Goal: Task Accomplishment & Management: Manage account settings

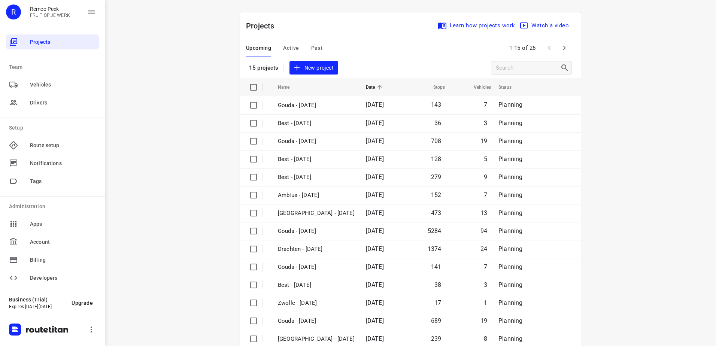
click at [283, 47] on span "Active" at bounding box center [291, 47] width 16 height 9
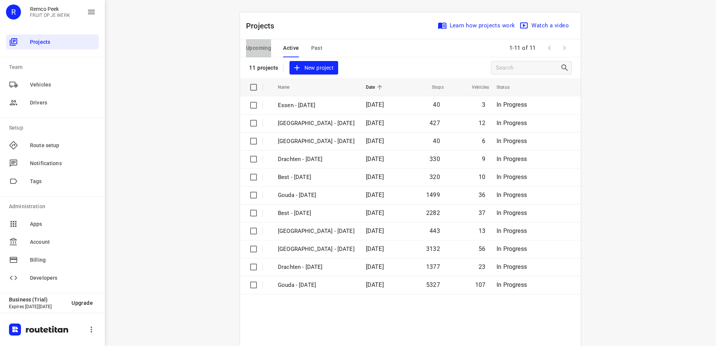
click at [246, 50] on span "Upcoming" at bounding box center [258, 47] width 25 height 9
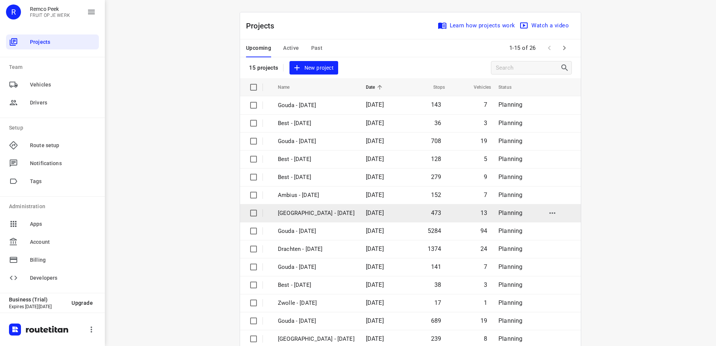
scroll to position [33, 0]
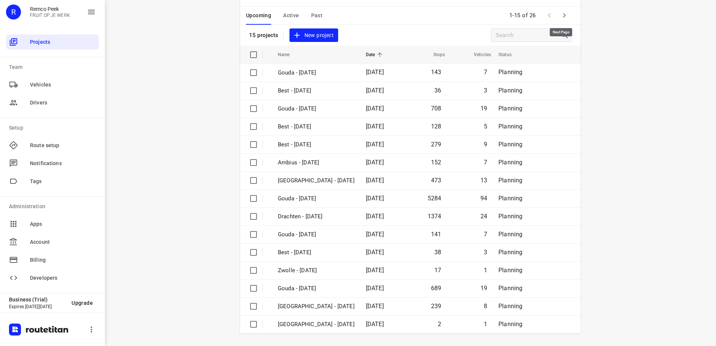
click at [559, 11] on icon "button" at bounding box center [563, 15] width 9 height 9
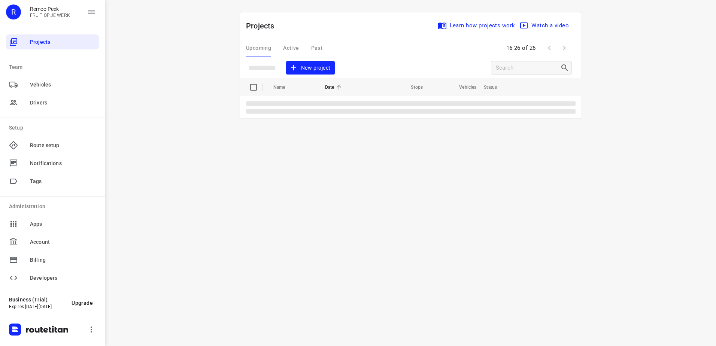
scroll to position [0, 0]
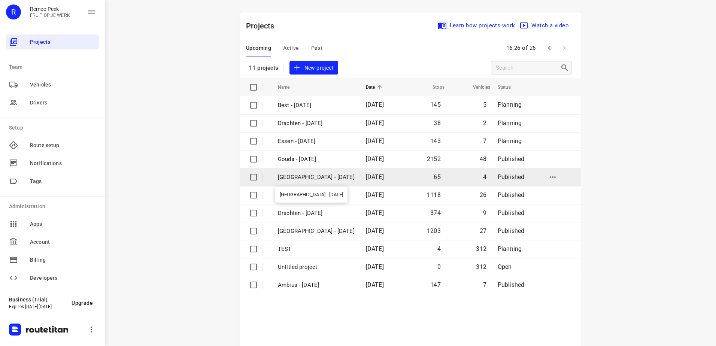
click at [302, 181] on p "Antwerpen - Wednesday" at bounding box center [316, 177] width 77 height 9
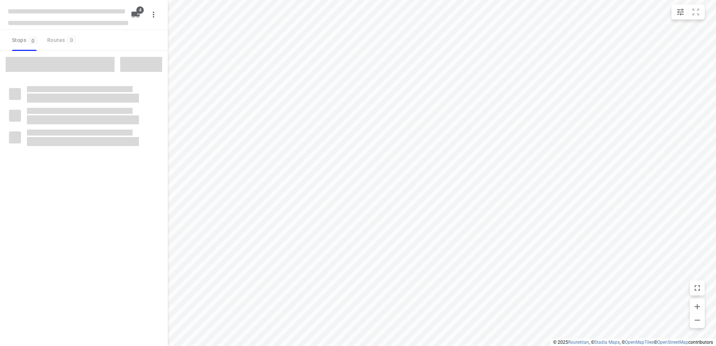
checkbox input "true"
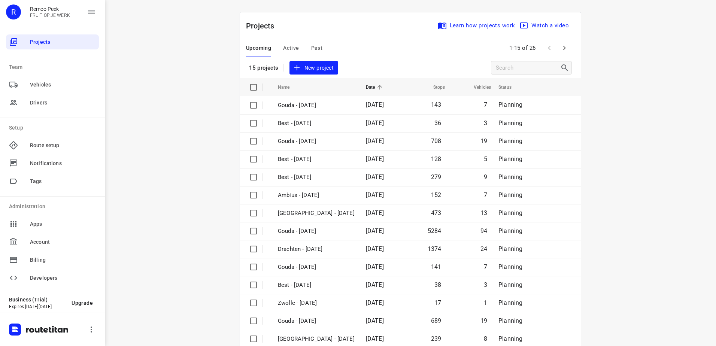
click at [286, 47] on span "Active" at bounding box center [291, 47] width 16 height 9
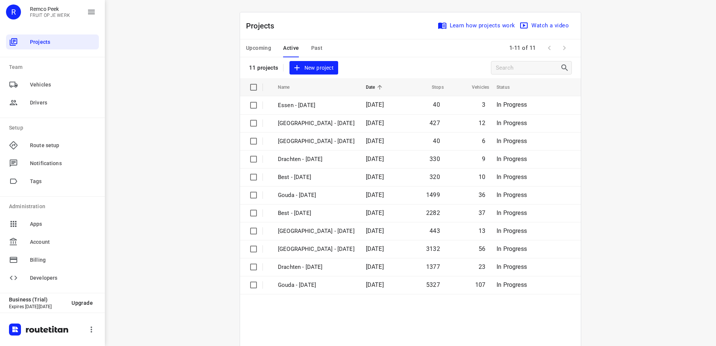
click at [264, 48] on span "Upcoming" at bounding box center [258, 47] width 25 height 9
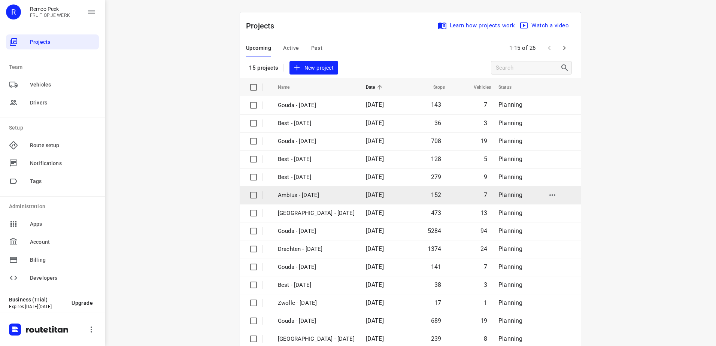
click at [306, 195] on p "Ambius - [DATE]" at bounding box center [316, 195] width 77 height 9
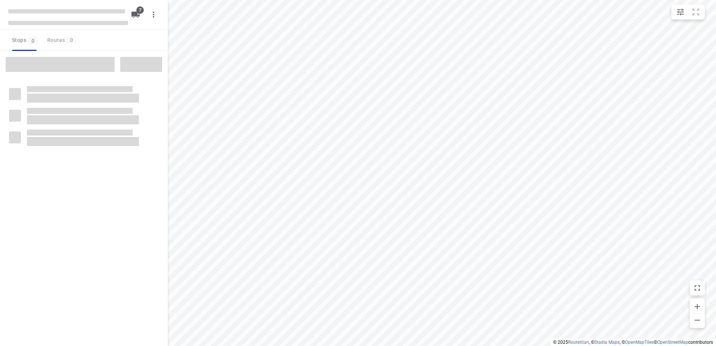
checkbox input "true"
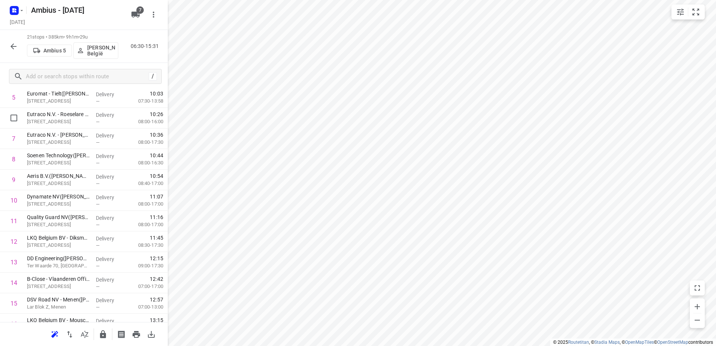
scroll to position [258, 0]
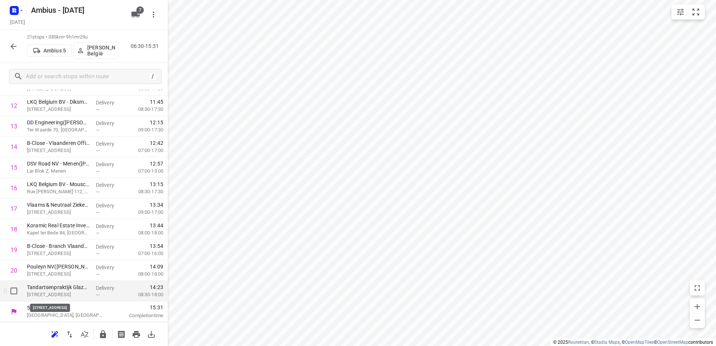
click at [71, 292] on p "Ten Hedestraat 42, Waregem" at bounding box center [58, 294] width 63 height 7
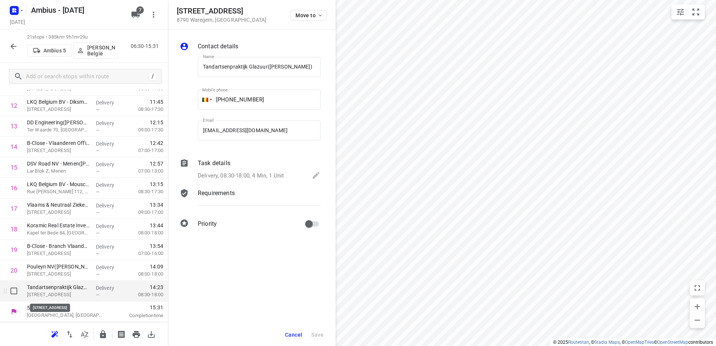
scroll to position [0, 7]
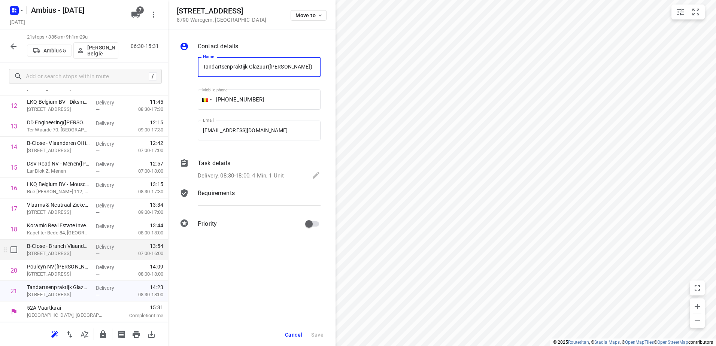
click at [54, 257] on div "B-Close - Branch Vlaanderen(Ticha Van Hauwaert) Blokkestraat 10, Harelbeke" at bounding box center [58, 250] width 69 height 21
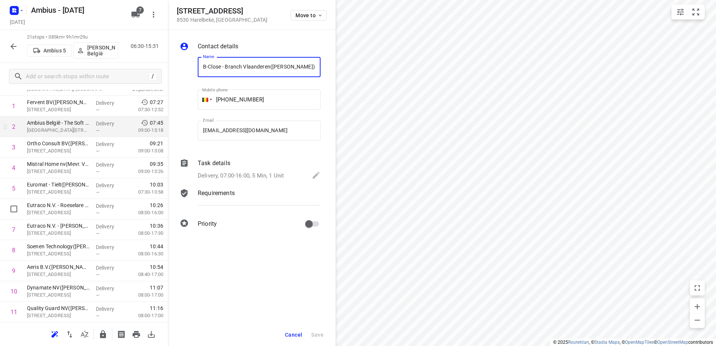
scroll to position [0, 0]
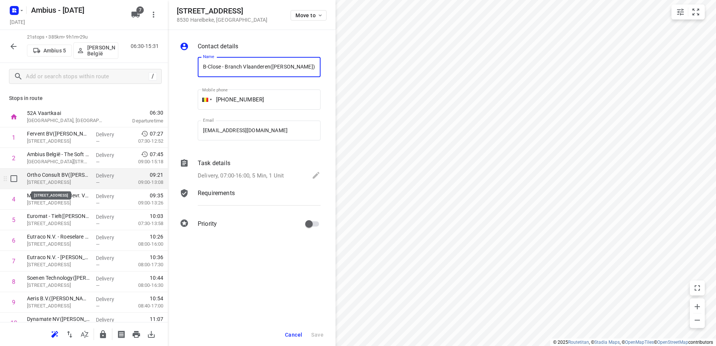
click at [64, 179] on p "Maldegemstraat 1, Kruisem" at bounding box center [58, 182] width 63 height 7
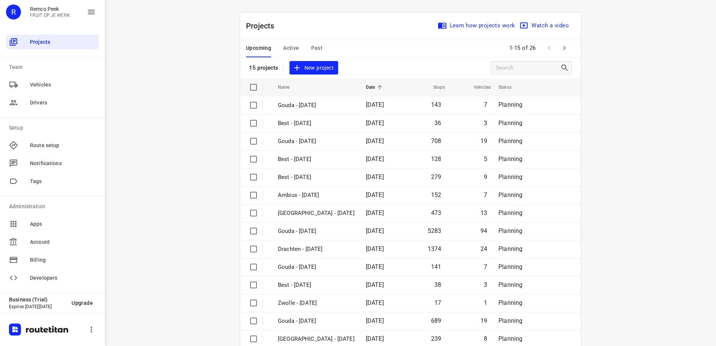
click at [311, 46] on span "Past" at bounding box center [317, 47] width 12 height 9
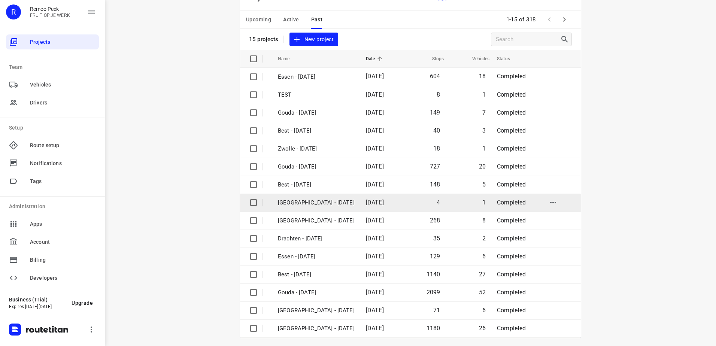
scroll to position [33, 0]
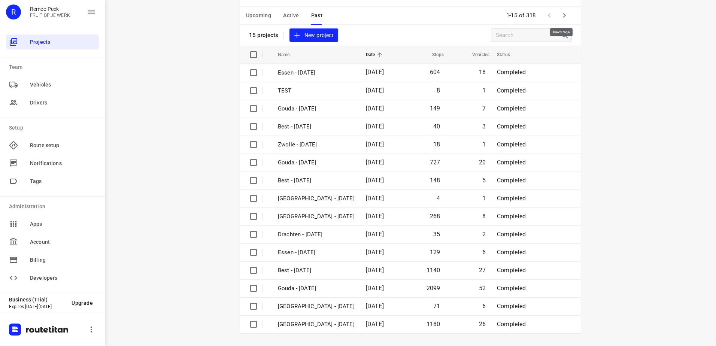
click at [563, 15] on icon "button" at bounding box center [564, 15] width 3 height 4
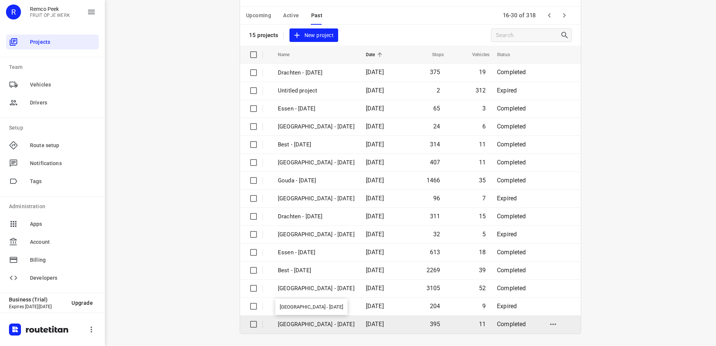
click at [311, 324] on p "[GEOGRAPHIC_DATA] - [DATE]" at bounding box center [316, 324] width 77 height 9
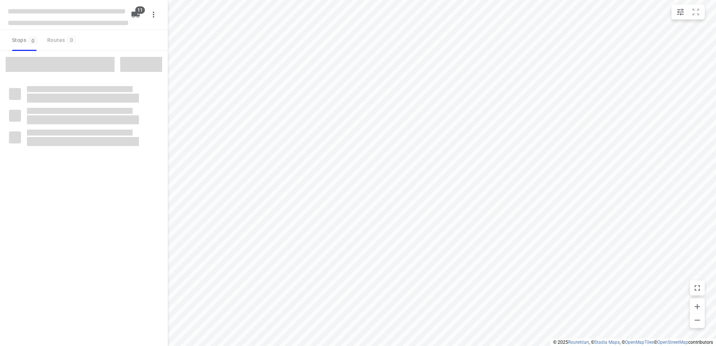
checkbox input "true"
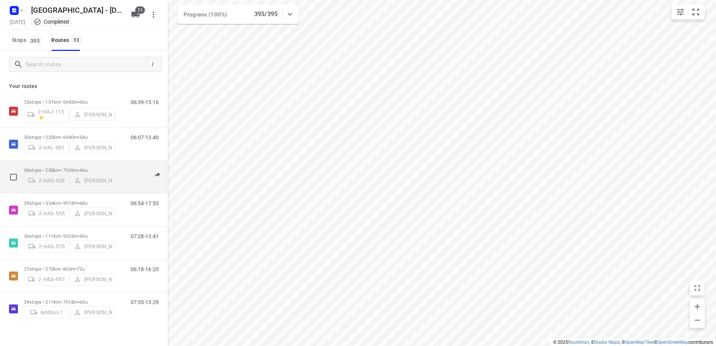
click at [56, 164] on div "36 stops • 258km • 7h26m • 44u 2-HAS-538 Maico Geers" at bounding box center [69, 177] width 91 height 27
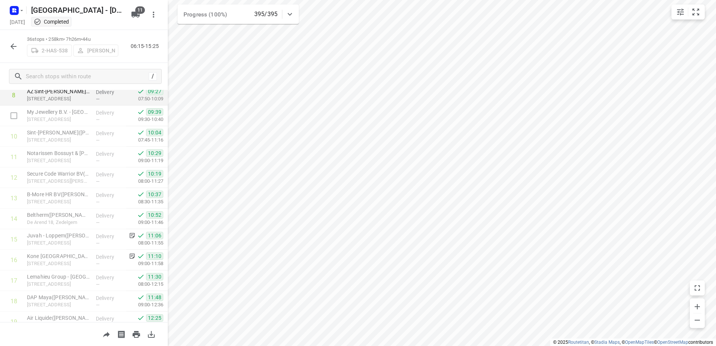
scroll to position [225, 0]
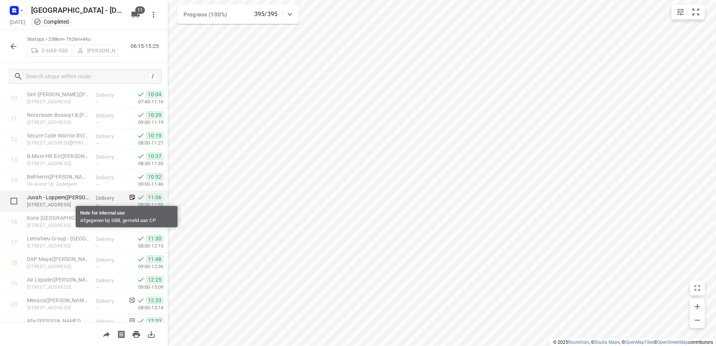
click at [129, 197] on icon at bounding box center [132, 197] width 7 height 7
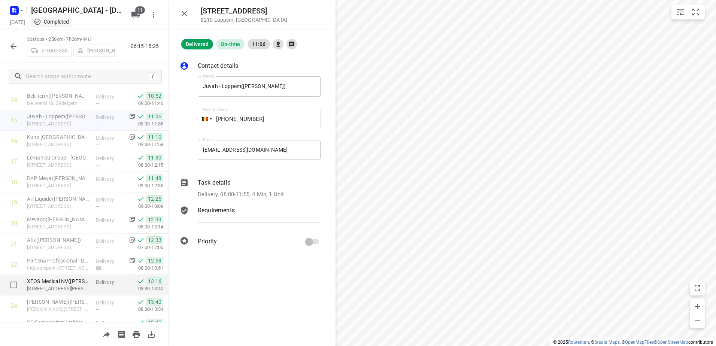
scroll to position [337, 0]
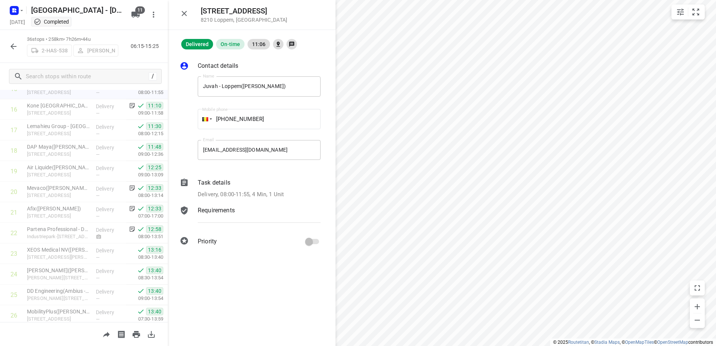
click at [11, 46] on icon "button" at bounding box center [13, 46] width 6 height 6
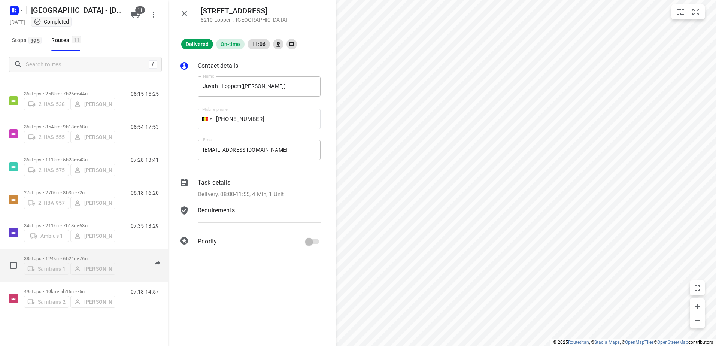
scroll to position [112, 0]
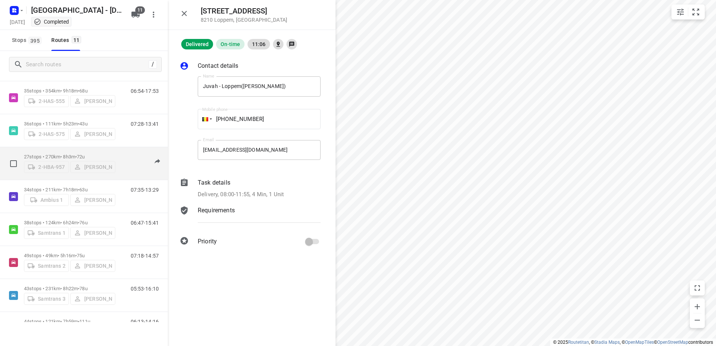
click at [61, 154] on p "27 stops • 270km • 8h3m • 72u" at bounding box center [69, 157] width 91 height 6
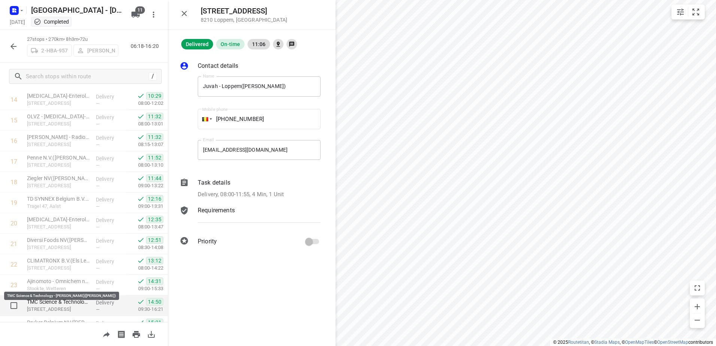
scroll to position [337, 0]
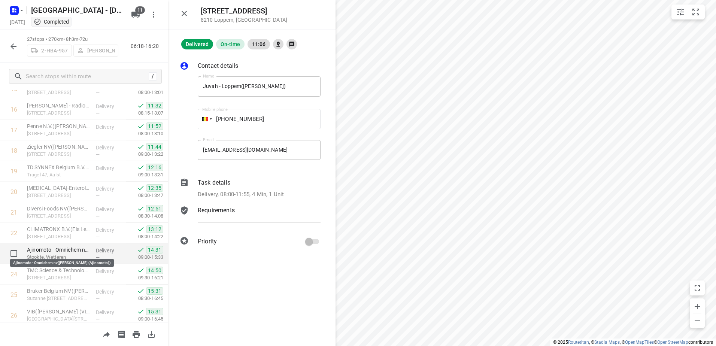
click at [67, 251] on p "Ajinomoto - Omnichem nv(Erik Van Geit (Ajinomoto))" at bounding box center [58, 249] width 63 height 7
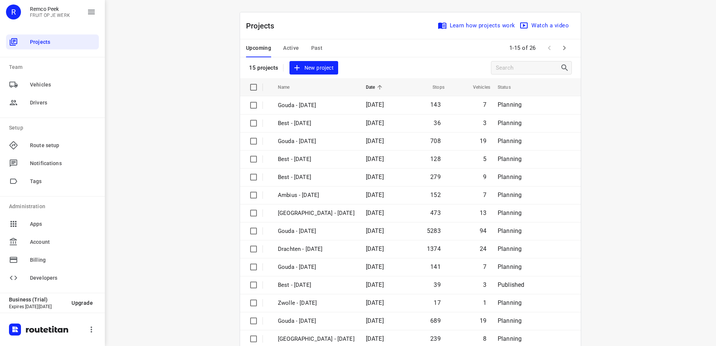
drag, startPoint x: 192, startPoint y: 2, endPoint x: 208, endPoint y: 0, distance: 16.2
click at [192, 2] on div "i © 2025 Routetitan , © Stadia Maps , © OpenMapTiles © OpenStreetMap contributo…" at bounding box center [410, 173] width 611 height 346
click at [290, 47] on span "Active" at bounding box center [291, 47] width 16 height 9
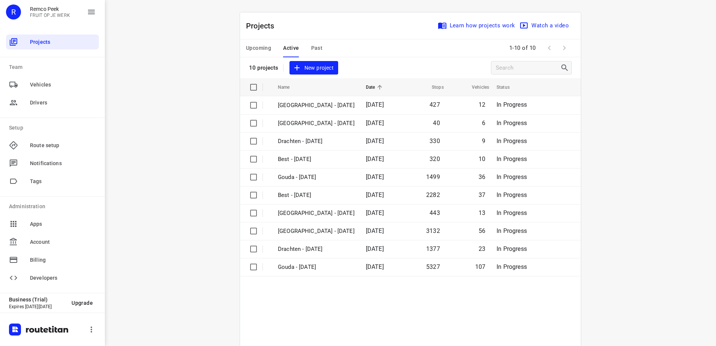
click at [250, 45] on span "Upcoming" at bounding box center [258, 47] width 25 height 9
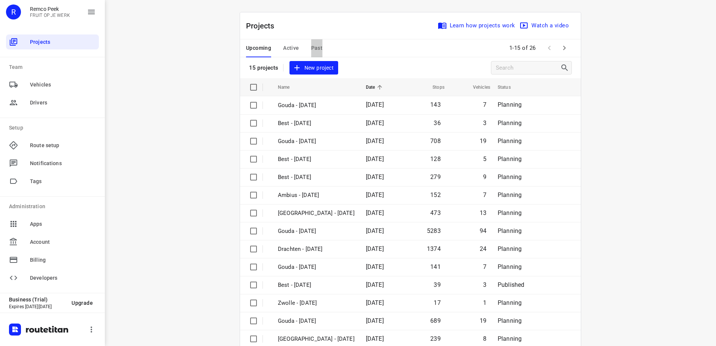
click at [311, 47] on span "Past" at bounding box center [317, 47] width 12 height 9
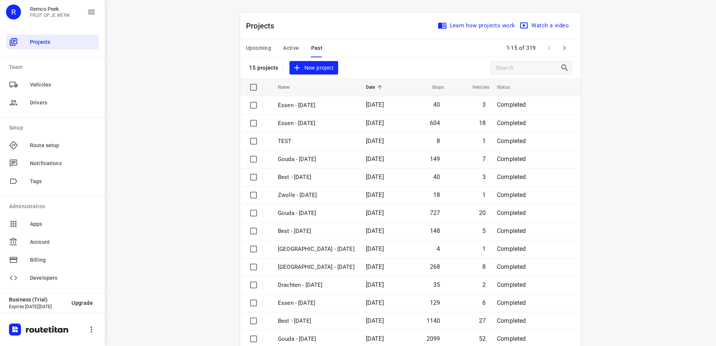
click at [246, 44] on span "Upcoming" at bounding box center [258, 47] width 25 height 9
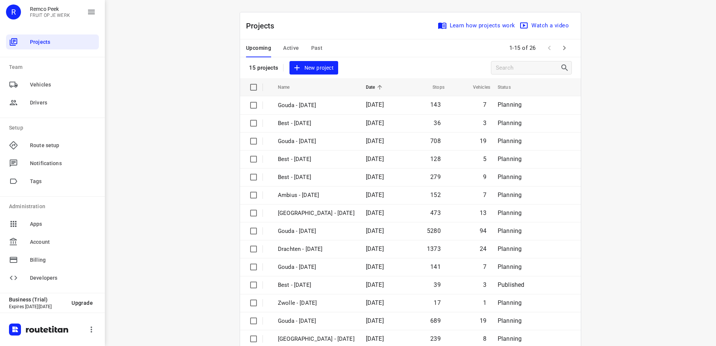
click at [290, 49] on span "Active" at bounding box center [291, 47] width 16 height 9
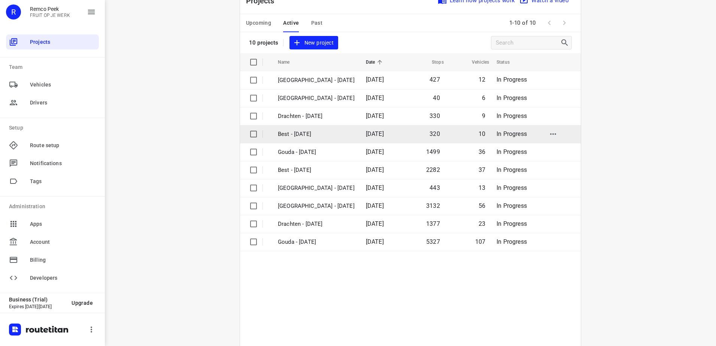
scroll to position [37, 0]
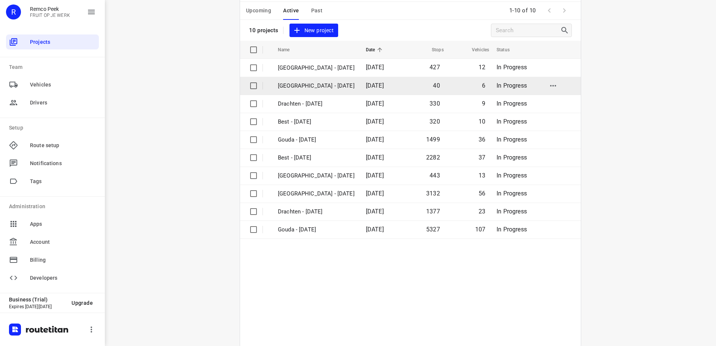
click at [320, 88] on p "Antwerpen - Tuesday" at bounding box center [316, 86] width 77 height 9
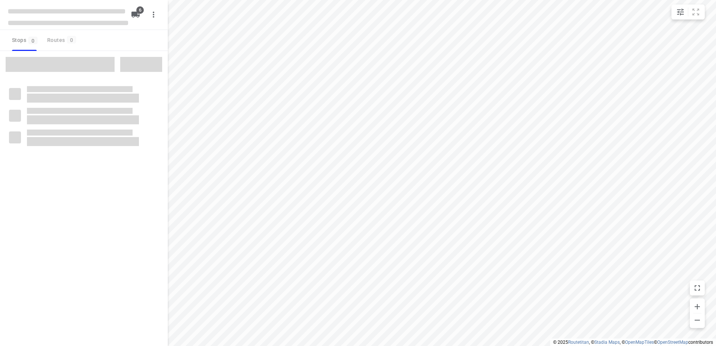
checkbox input "true"
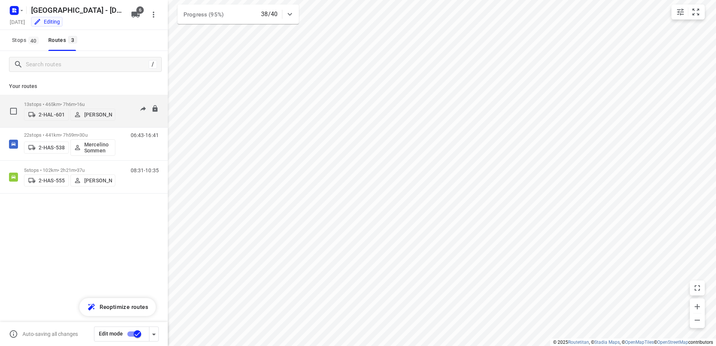
click at [47, 107] on div "2-HAL-601 Bart Denbeir" at bounding box center [69, 113] width 91 height 13
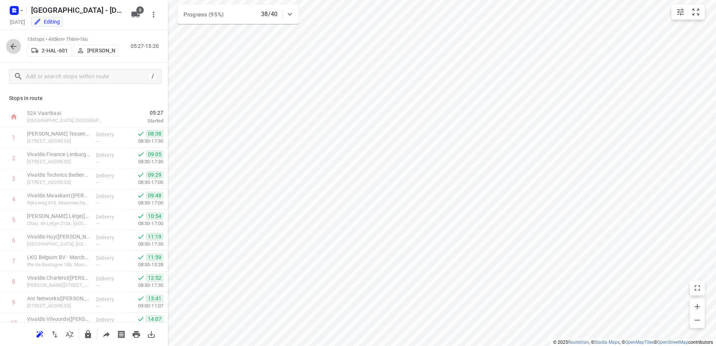
click at [16, 46] on icon "button" at bounding box center [13, 46] width 6 height 6
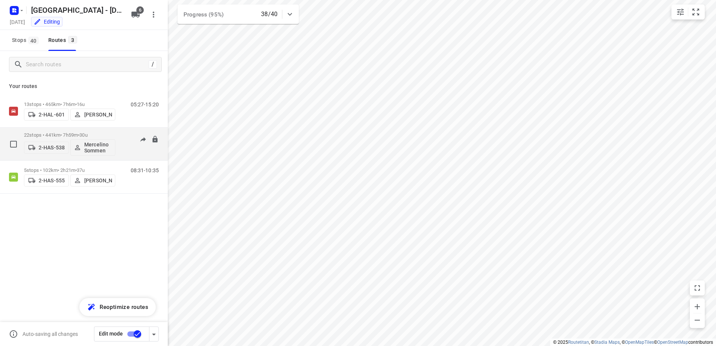
click at [42, 137] on p "22 stops • 441km • 7h59m • 30u" at bounding box center [69, 135] width 91 height 6
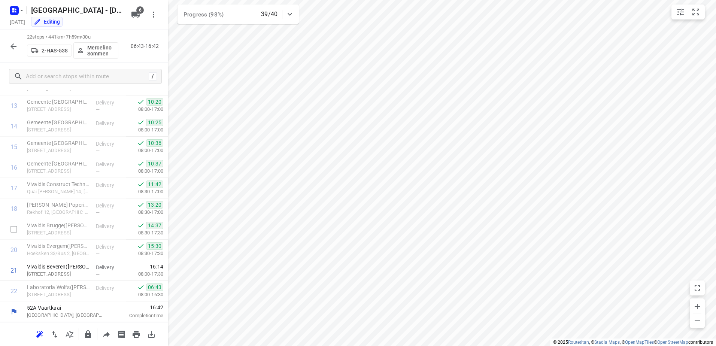
scroll to position [92, 0]
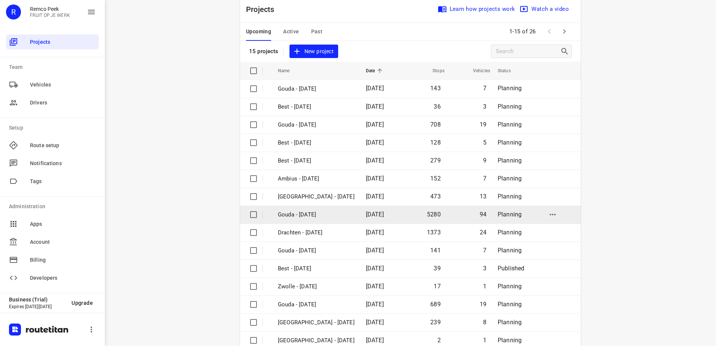
scroll to position [33, 0]
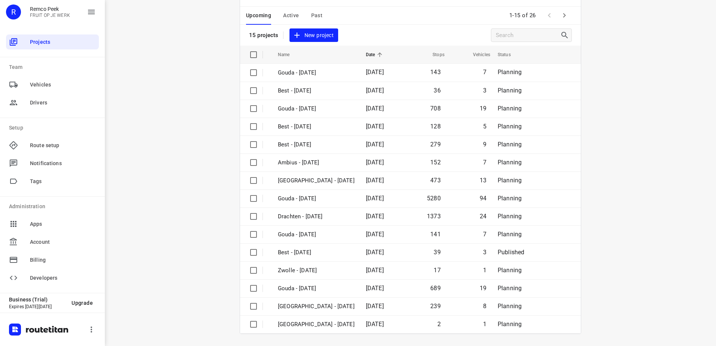
click at [287, 13] on span "Active" at bounding box center [291, 15] width 16 height 9
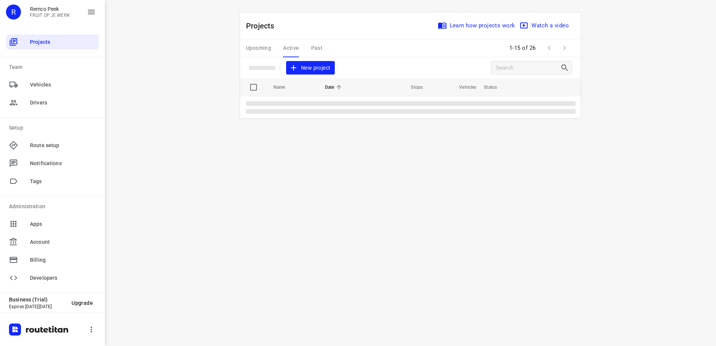
scroll to position [0, 0]
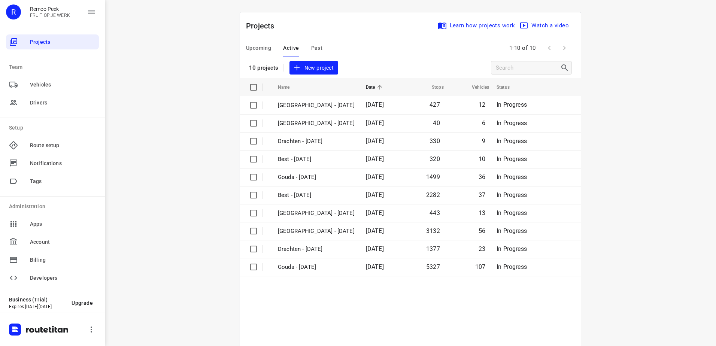
click at [254, 45] on span "Upcoming" at bounding box center [258, 47] width 25 height 9
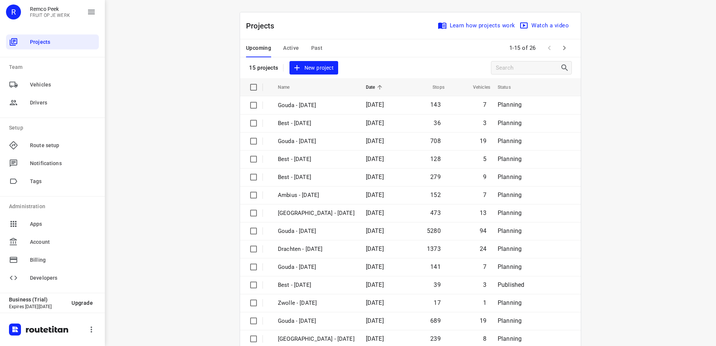
click at [290, 47] on span "Active" at bounding box center [291, 47] width 16 height 9
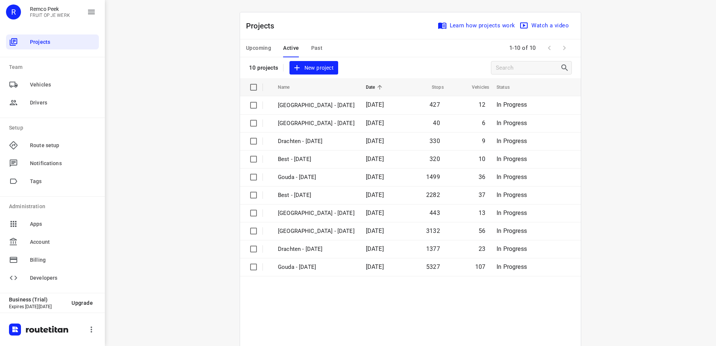
click at [173, 77] on div "i © 2025 Routetitan , © Stadia Maps , © OpenMapTiles © OpenStreetMap contributo…" at bounding box center [410, 173] width 611 height 346
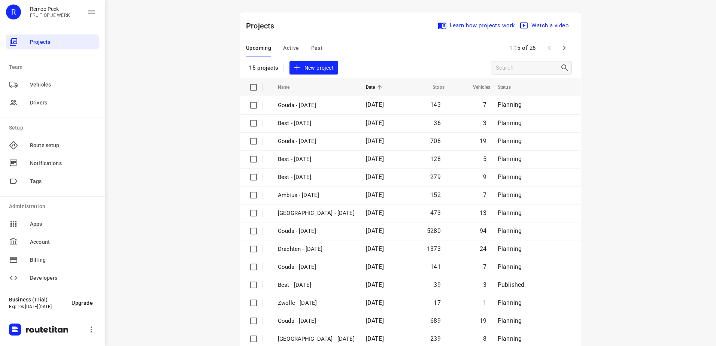
click at [288, 46] on span "Active" at bounding box center [291, 47] width 16 height 9
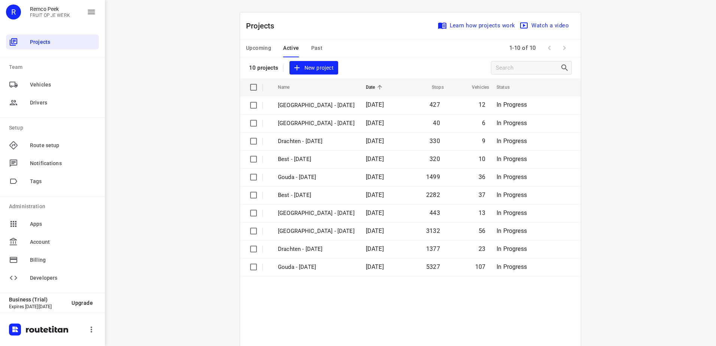
click at [254, 47] on span "Upcoming" at bounding box center [258, 47] width 25 height 9
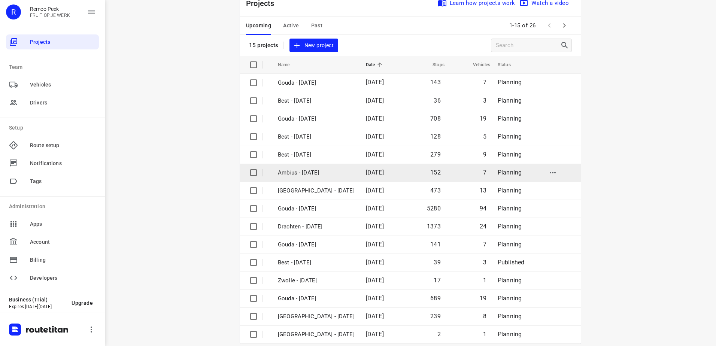
scroll to position [33, 0]
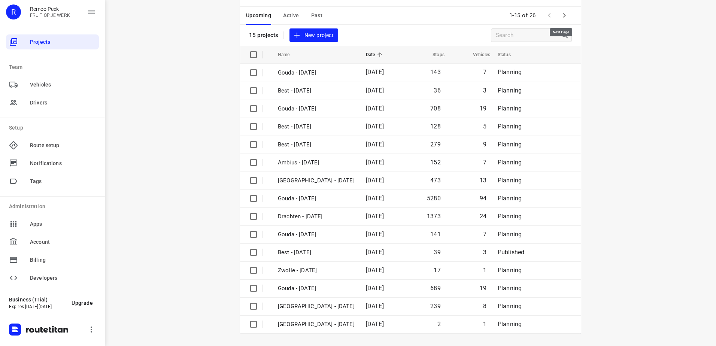
click at [564, 18] on icon "button" at bounding box center [563, 15] width 9 height 9
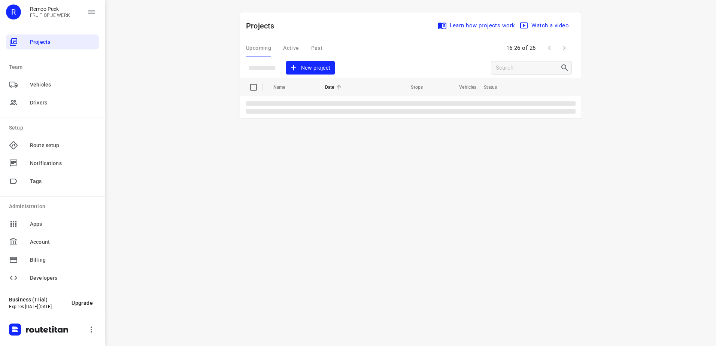
scroll to position [0, 0]
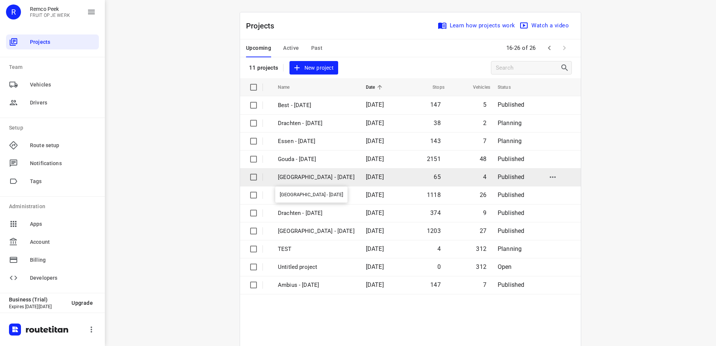
click at [309, 180] on p "Antwerpen - Wednesday" at bounding box center [316, 177] width 77 height 9
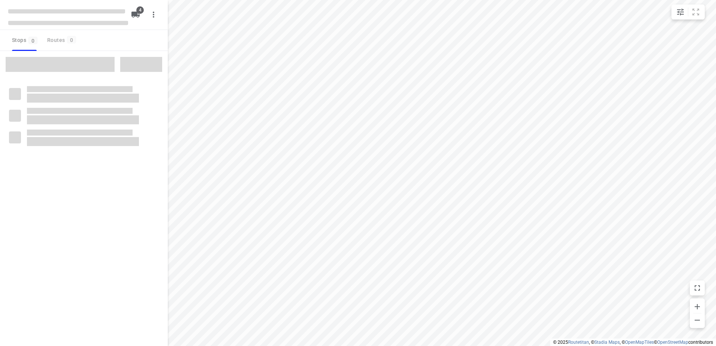
checkbox input "true"
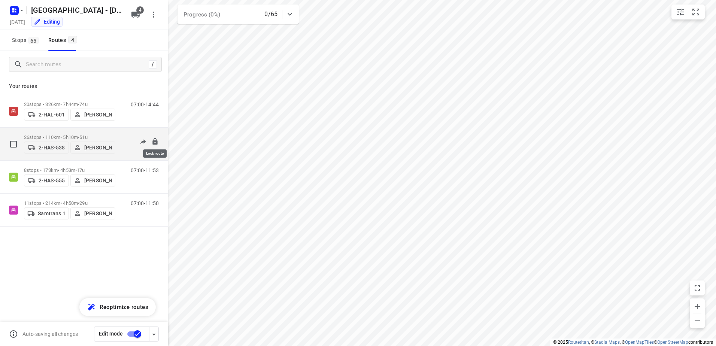
click at [155, 140] on icon at bounding box center [154, 141] width 7 height 7
click at [68, 131] on div "26 stops • 110km • 5h10m • 51u 2-HAS-538 Frank Snoeken" at bounding box center [69, 144] width 91 height 27
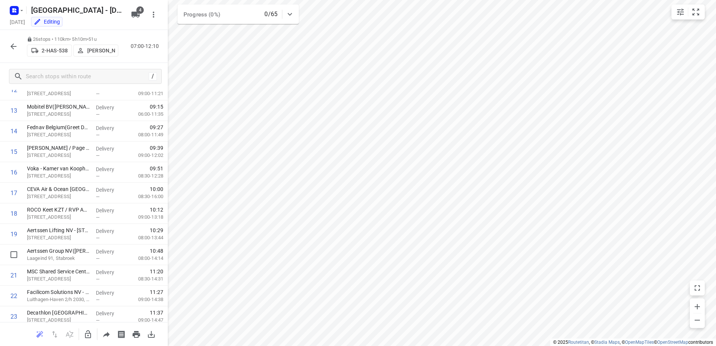
scroll to position [361, 0]
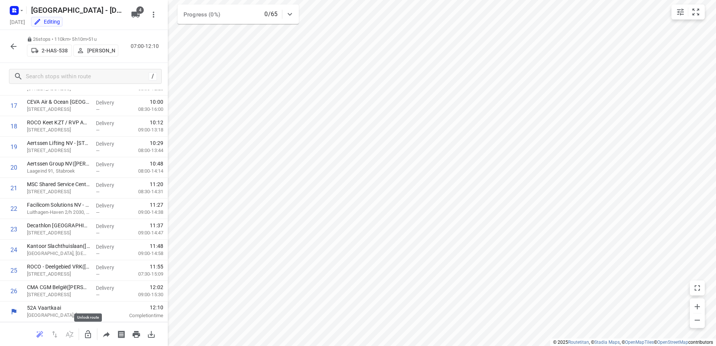
click at [89, 335] on icon "button" at bounding box center [87, 334] width 9 height 9
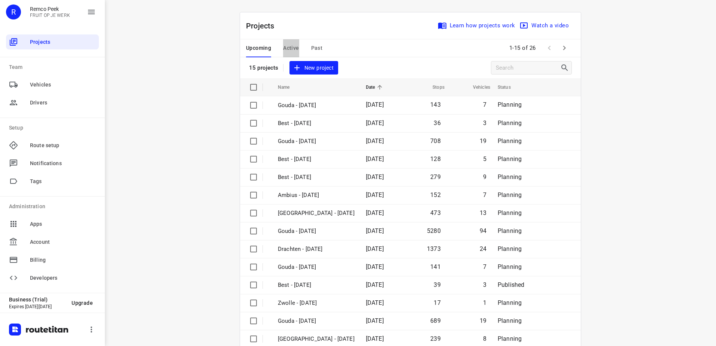
click at [288, 44] on span "Active" at bounding box center [291, 47] width 16 height 9
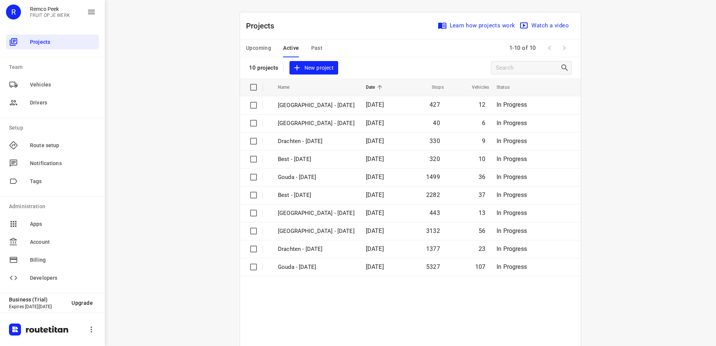
click at [257, 54] on button "Upcoming" at bounding box center [258, 48] width 25 height 18
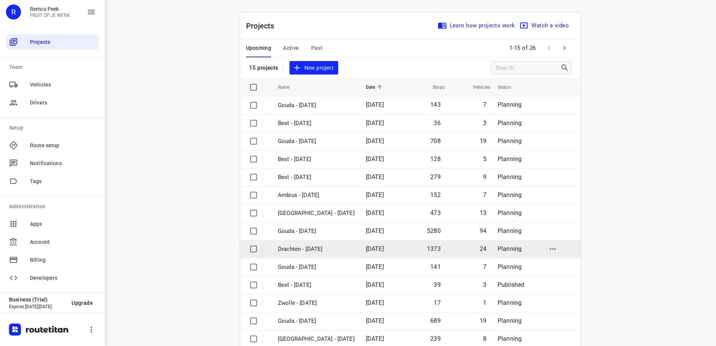
scroll to position [33, 0]
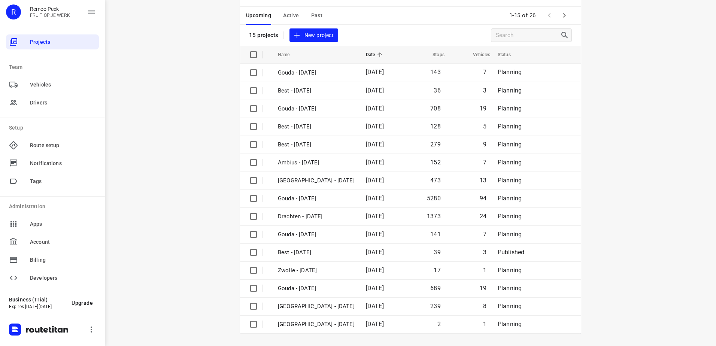
click at [288, 15] on span "Active" at bounding box center [291, 15] width 16 height 9
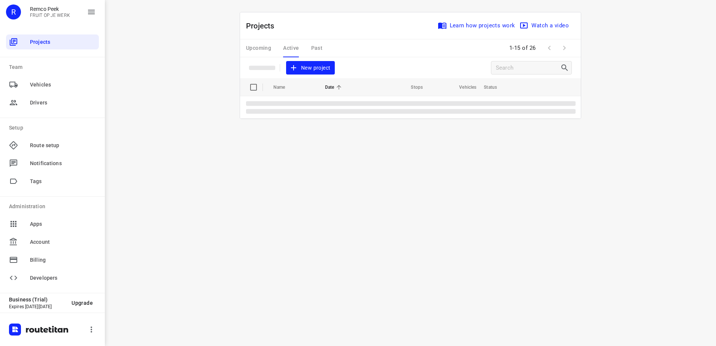
scroll to position [0, 0]
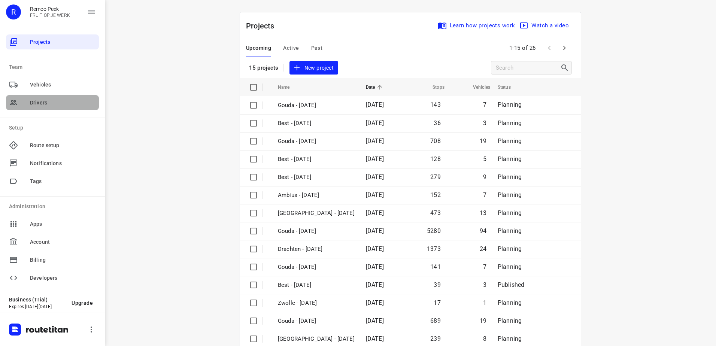
click at [38, 101] on span "Drivers" at bounding box center [63, 103] width 66 height 8
click at [32, 104] on span "Drivers" at bounding box center [63, 103] width 66 height 8
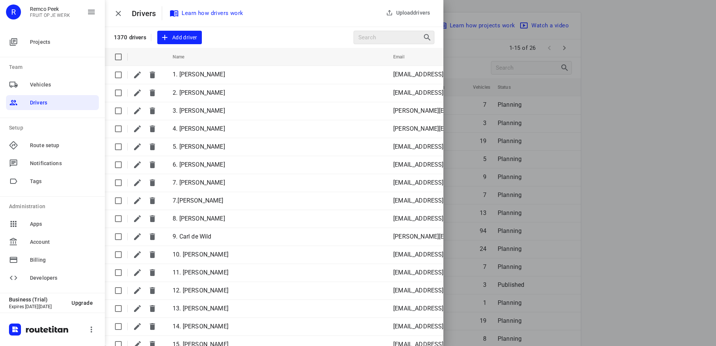
click at [380, 36] on input "Search drivers" at bounding box center [390, 38] width 64 height 12
click at [384, 37] on input "Search drivers" at bounding box center [390, 38] width 64 height 12
click at [383, 38] on input "Search drivers" at bounding box center [390, 38] width 64 height 12
click at [384, 39] on input "Search drivers" at bounding box center [390, 38] width 64 height 12
click at [386, 40] on input "Search drivers" at bounding box center [390, 38] width 64 height 12
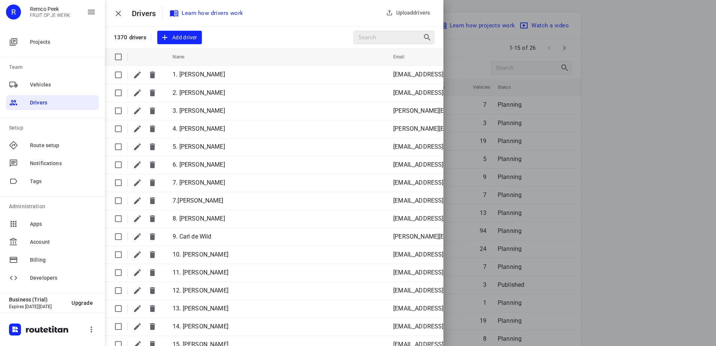
click at [387, 40] on input "Search drivers" at bounding box center [390, 38] width 64 height 12
click at [381, 38] on input "Search drivers" at bounding box center [391, 38] width 64 height 12
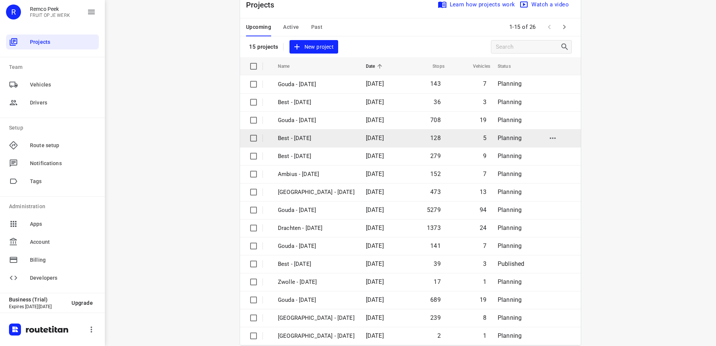
scroll to position [33, 0]
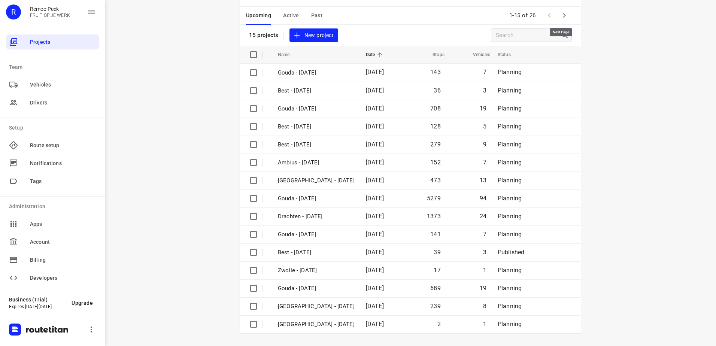
click at [563, 20] on icon "button" at bounding box center [563, 15] width 9 height 9
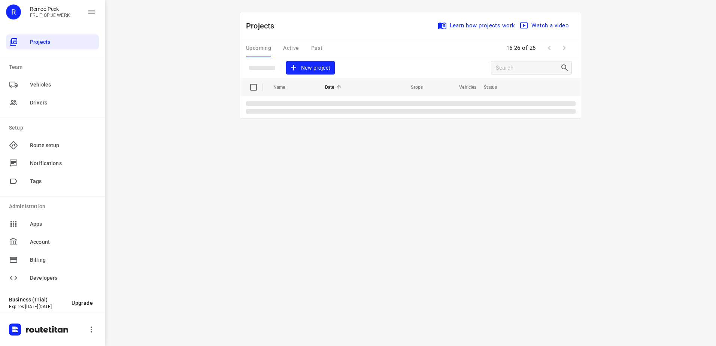
scroll to position [0, 0]
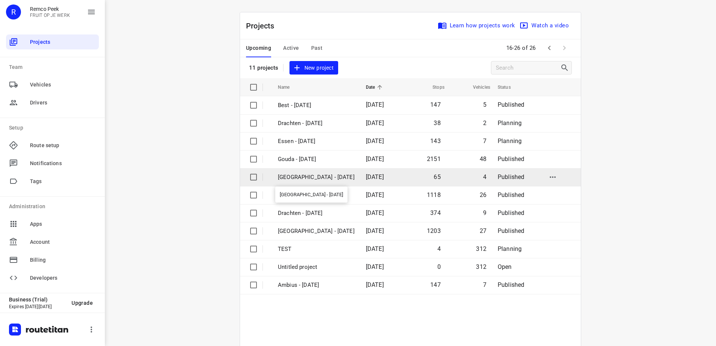
click at [315, 177] on p "[GEOGRAPHIC_DATA] - [DATE]" at bounding box center [316, 177] width 77 height 9
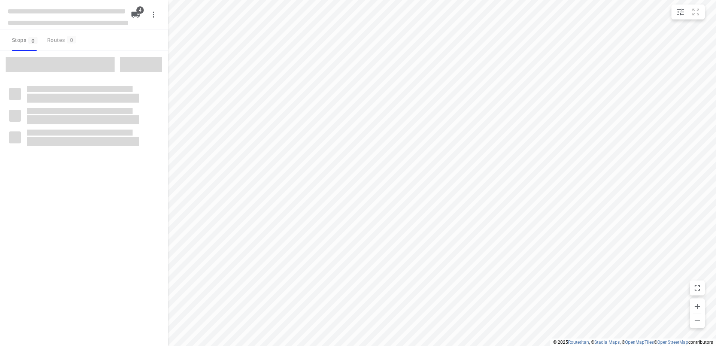
checkbox input "true"
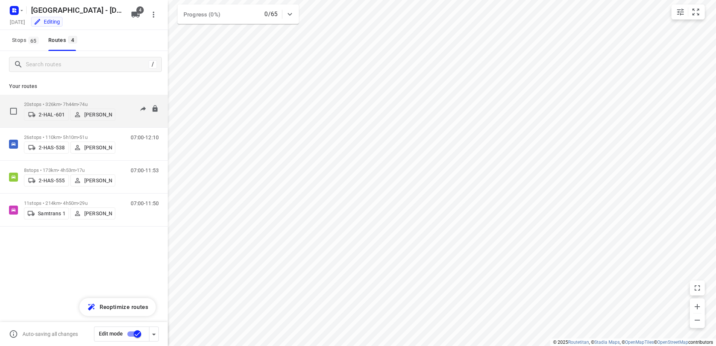
click at [48, 104] on p "20 stops • 326km • 7h44m • 74u" at bounding box center [69, 104] width 91 height 6
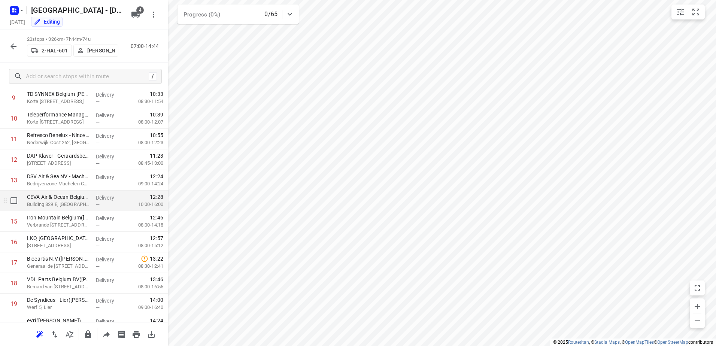
scroll to position [238, 0]
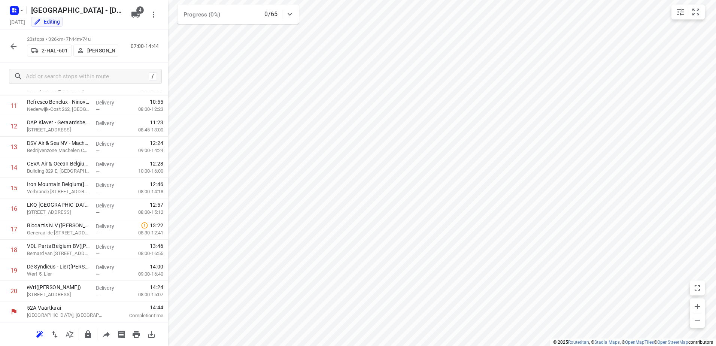
click at [16, 43] on icon "button" at bounding box center [13, 46] width 9 height 9
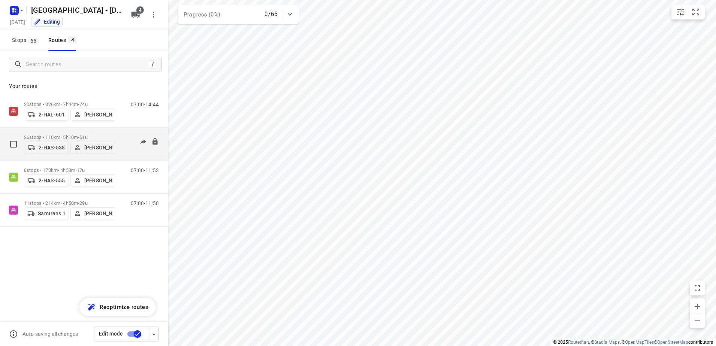
click at [54, 140] on div "2-HAS-538 [PERSON_NAME]" at bounding box center [69, 146] width 91 height 13
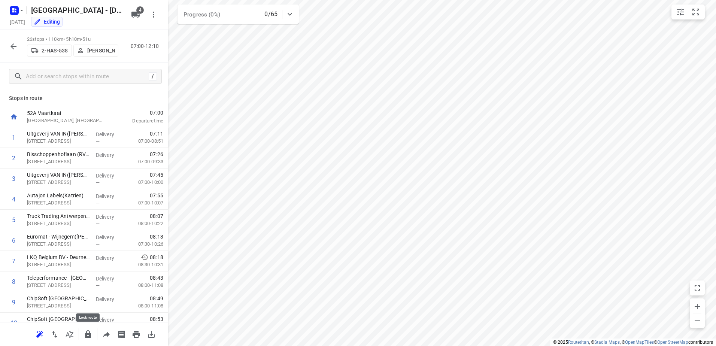
click at [91, 335] on icon "button" at bounding box center [88, 334] width 6 height 8
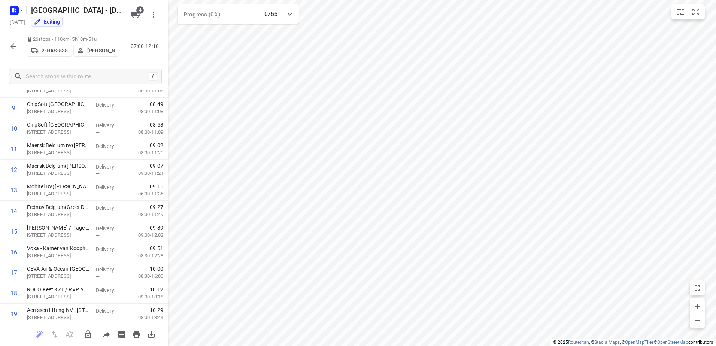
scroll to position [225, 0]
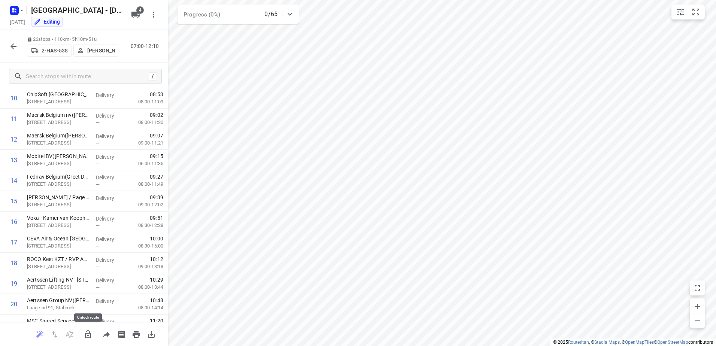
click at [88, 335] on icon "button" at bounding box center [88, 334] width 6 height 8
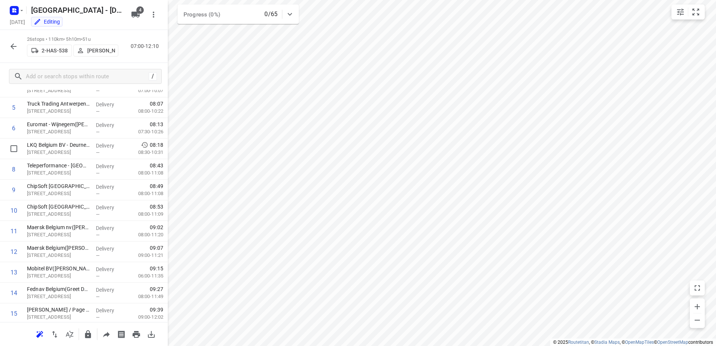
scroll to position [0, 0]
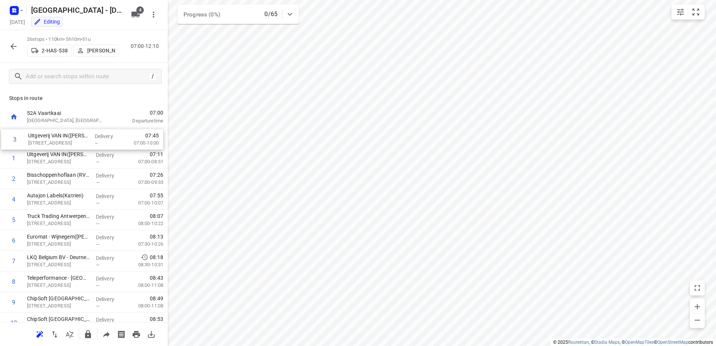
drag, startPoint x: 62, startPoint y: 177, endPoint x: 64, endPoint y: 135, distance: 42.3
drag, startPoint x: 54, startPoint y: 181, endPoint x: 60, endPoint y: 135, distance: 46.4
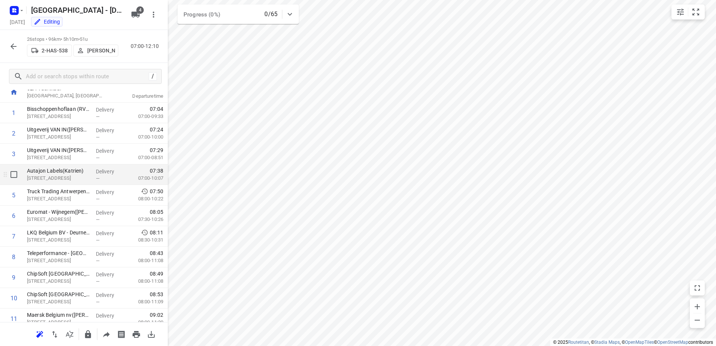
scroll to position [37, 0]
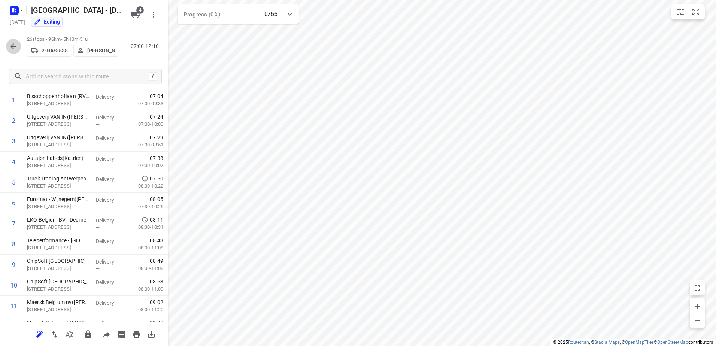
click at [13, 46] on icon "button" at bounding box center [13, 46] width 6 height 6
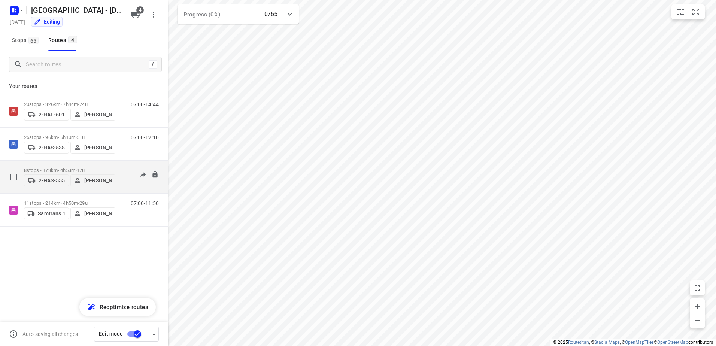
click at [53, 169] on p "8 stops • 173km • 4h53m • 17u" at bounding box center [69, 170] width 91 height 6
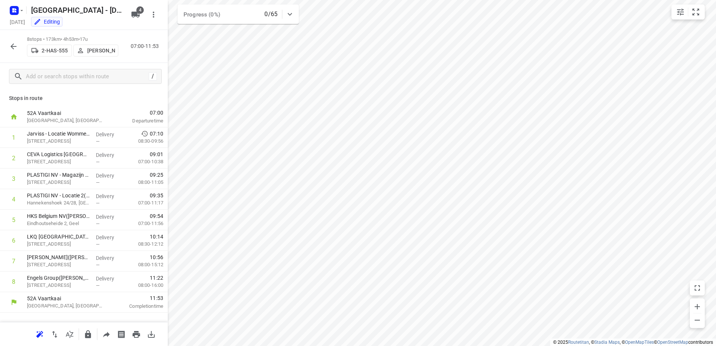
click at [13, 49] on icon "button" at bounding box center [13, 46] width 9 height 9
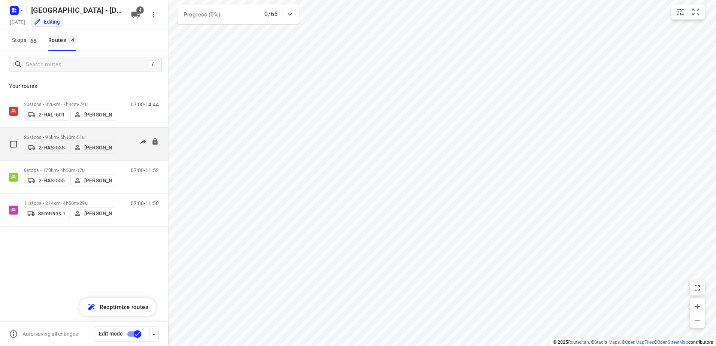
click at [45, 135] on p "26 stops • 96km • 5h10m • 51u" at bounding box center [69, 137] width 91 height 6
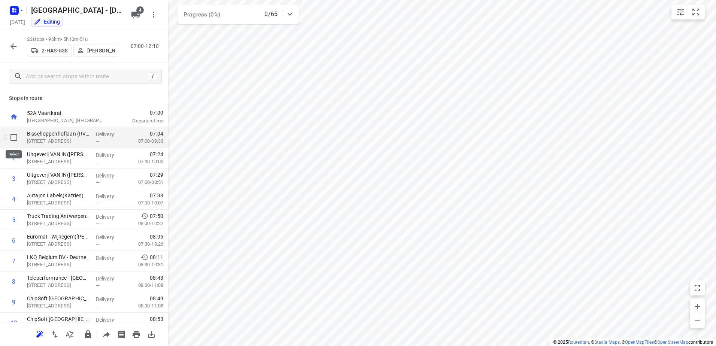
click at [16, 138] on input "checkbox" at bounding box center [13, 137] width 15 height 15
checkbox input "true"
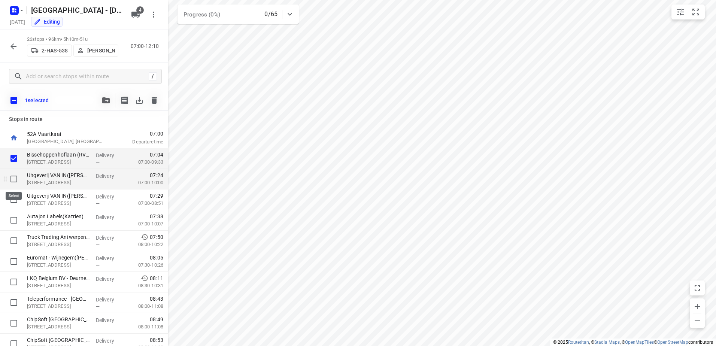
click at [13, 176] on input "checkbox" at bounding box center [13, 178] width 15 height 15
checkbox input "true"
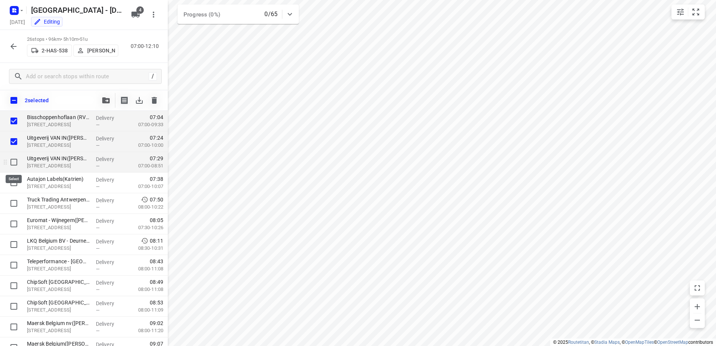
click at [15, 161] on input "checkbox" at bounding box center [13, 162] width 15 height 15
checkbox input "true"
click at [14, 183] on input "checkbox" at bounding box center [13, 182] width 15 height 15
checkbox input "true"
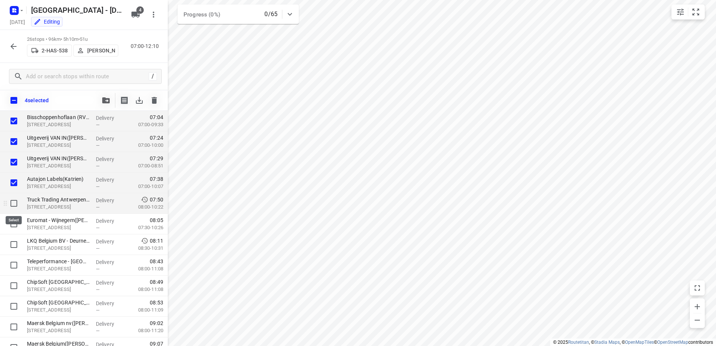
click at [12, 203] on input "checkbox" at bounding box center [13, 203] width 15 height 15
click at [14, 204] on input "checkbox" at bounding box center [13, 203] width 15 height 15
checkbox input "false"
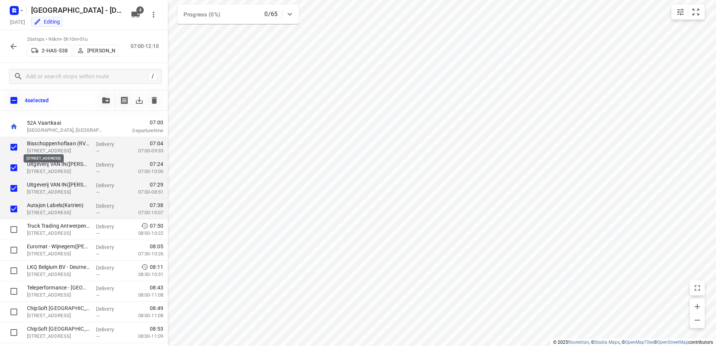
scroll to position [0, 0]
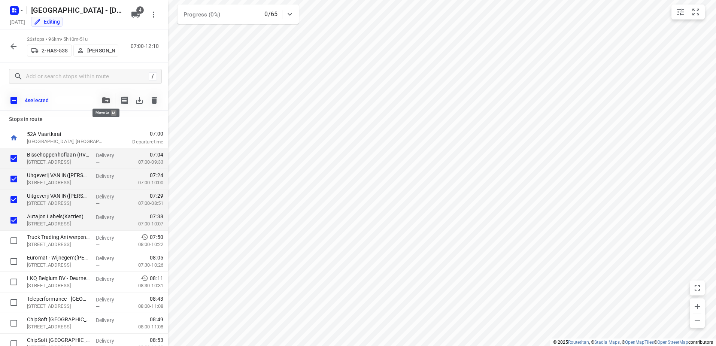
click at [107, 100] on icon "button" at bounding box center [105, 100] width 7 height 6
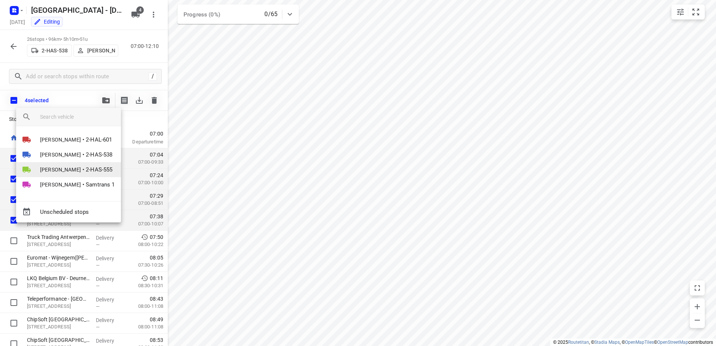
click at [71, 169] on li "[PERSON_NAME] • 2-HAS-555" at bounding box center [68, 169] width 105 height 15
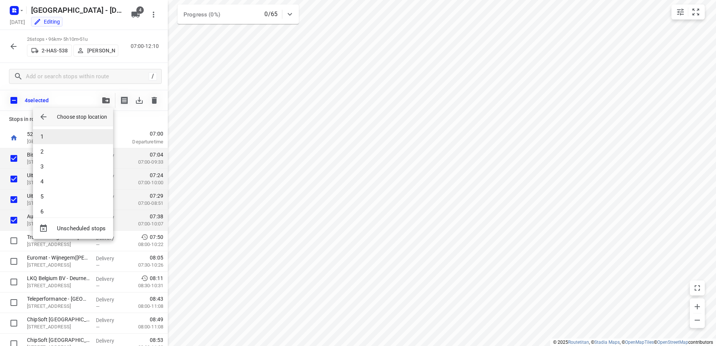
click at [52, 138] on li "1" at bounding box center [73, 136] width 80 height 15
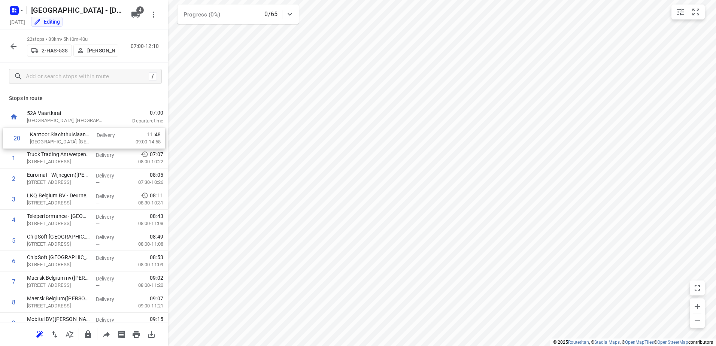
drag, startPoint x: 54, startPoint y: 251, endPoint x: 57, endPoint y: 144, distance: 106.7
drag, startPoint x: 64, startPoint y: 270, endPoint x: 74, endPoint y: 154, distance: 116.8
drag, startPoint x: 58, startPoint y: 223, endPoint x: 66, endPoint y: 176, distance: 47.8
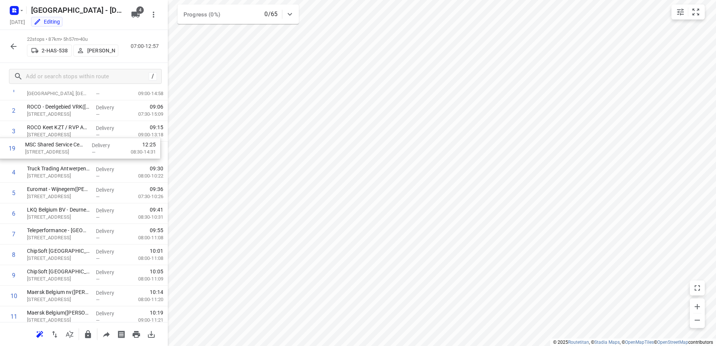
scroll to position [45, 0]
drag, startPoint x: 71, startPoint y: 269, endPoint x: 71, endPoint y: 155, distance: 114.1
click at [71, 155] on div "1 Kantoor Slachthuislaan([PERSON_NAME]) Denderstraat, [GEOGRAPHIC_DATA] Deliver…" at bounding box center [84, 308] width 168 height 453
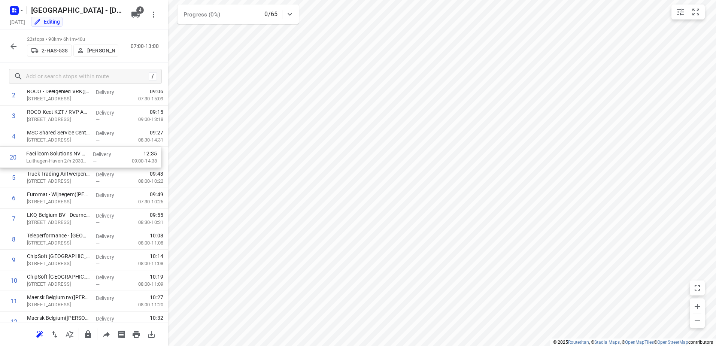
scroll to position [62, 0]
drag, startPoint x: 52, startPoint y: 250, endPoint x: 52, endPoint y: 155, distance: 94.7
click at [52, 155] on div "1 Kantoor Slachthuislaan([PERSON_NAME]) [GEOGRAPHIC_DATA], [GEOGRAPHIC_DATA] De…" at bounding box center [84, 291] width 168 height 453
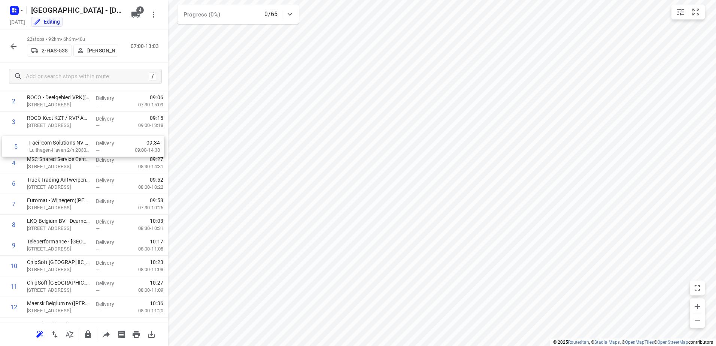
drag, startPoint x: 51, startPoint y: 159, endPoint x: 56, endPoint y: 144, distance: 15.7
click at [56, 144] on div "1 Kantoor Slachthuislaan([PERSON_NAME]) [GEOGRAPHIC_DATA], [GEOGRAPHIC_DATA] De…" at bounding box center [84, 296] width 168 height 453
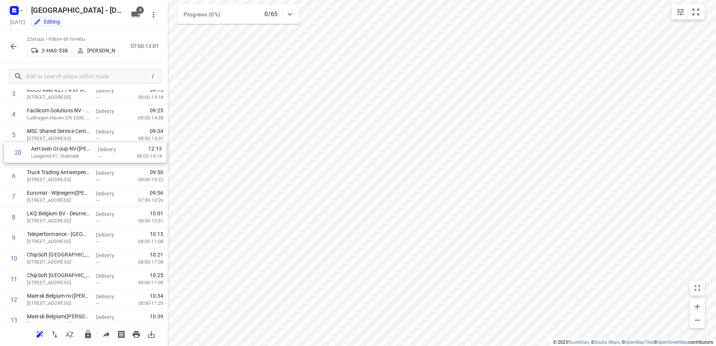
scroll to position [85, 0]
drag, startPoint x: 61, startPoint y: 288, endPoint x: 64, endPoint y: 153, distance: 135.1
click at [64, 153] on div "1 Kantoor Slachthuislaan([PERSON_NAME]) Denderstraat, [GEOGRAPHIC_DATA] Deliver…" at bounding box center [84, 269] width 168 height 453
drag, startPoint x: 66, startPoint y: 294, endPoint x: 70, endPoint y: 151, distance: 143.4
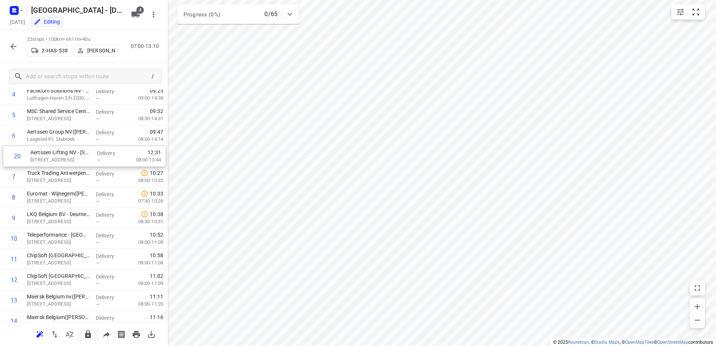
click at [70, 151] on div "1 Kantoor Slachthuislaan([PERSON_NAME]) Denderstraat, [GEOGRAPHIC_DATA] Deliver…" at bounding box center [84, 248] width 168 height 453
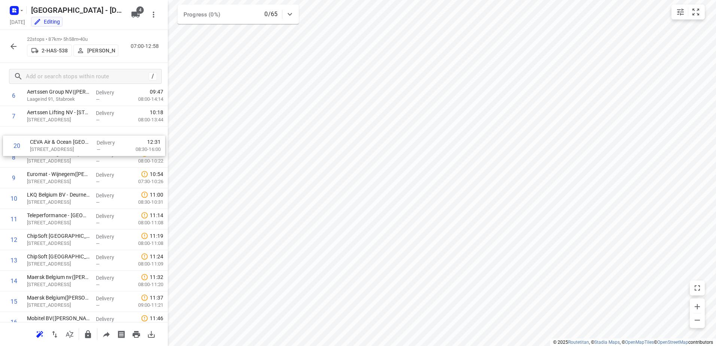
scroll to position [144, 0]
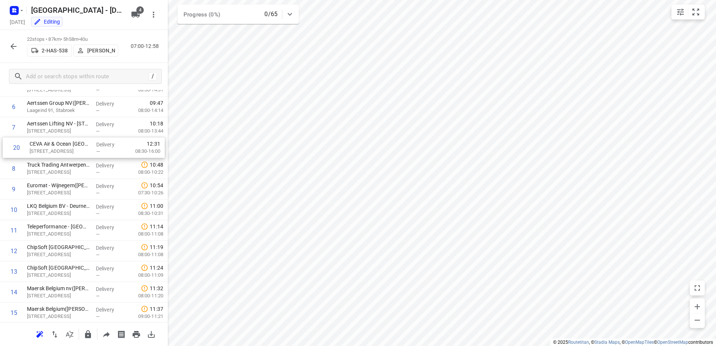
drag, startPoint x: 63, startPoint y: 311, endPoint x: 66, endPoint y: 144, distance: 166.5
click at [66, 144] on div "1 Kantoor Slachthuislaan([PERSON_NAME]) Denderstraat, [GEOGRAPHIC_DATA] Deliver…" at bounding box center [84, 220] width 168 height 453
drag, startPoint x: 60, startPoint y: 254, endPoint x: 62, endPoint y: 149, distance: 104.8
click at [62, 149] on div "1 Kantoor Slachthuislaan([PERSON_NAME]) Denderstraat, [GEOGRAPHIC_DATA] Deliver…" at bounding box center [84, 202] width 168 height 453
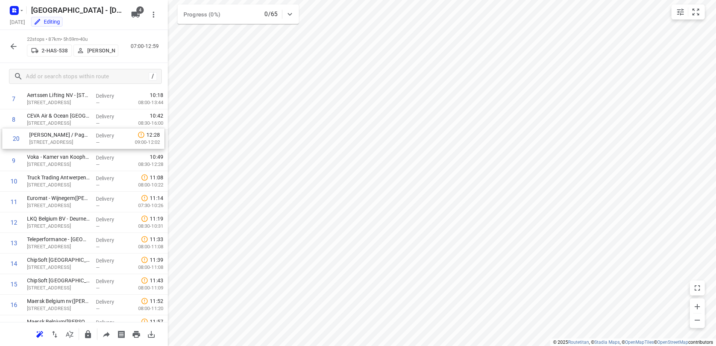
scroll to position [159, 0]
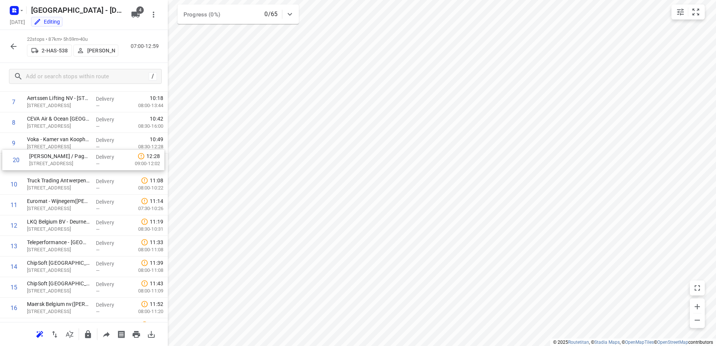
drag, startPoint x: 51, startPoint y: 301, endPoint x: 54, endPoint y: 155, distance: 146.0
click at [54, 155] on div "1 Kantoor Slachthuislaan([PERSON_NAME]) Denderstraat, [GEOGRAPHIC_DATA] Deliver…" at bounding box center [84, 194] width 168 height 453
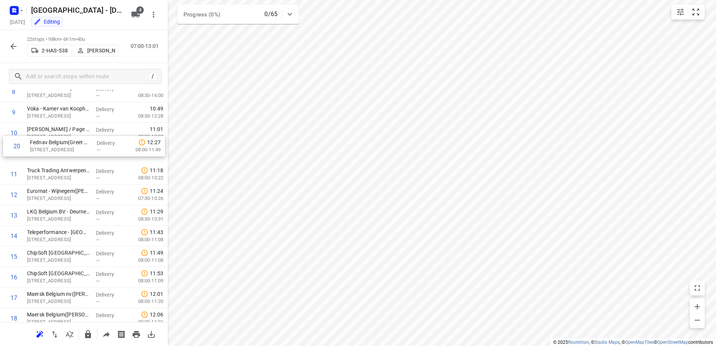
scroll to position [188, 0]
drag, startPoint x: 51, startPoint y: 256, endPoint x: 52, endPoint y: 150, distance: 105.9
click at [52, 150] on div "1 Kantoor Slachthuislaan([PERSON_NAME]) Denderstraat, [GEOGRAPHIC_DATA] Deliver…" at bounding box center [84, 165] width 168 height 453
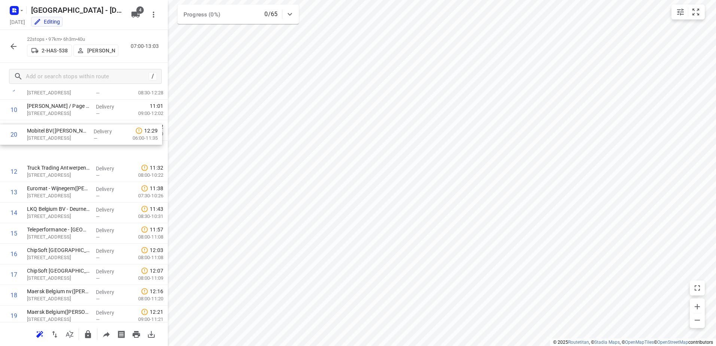
scroll to position [213, 0]
drag, startPoint x: 67, startPoint y: 249, endPoint x: 67, endPoint y: 148, distance: 101.0
click at [67, 148] on div "1 Kantoor Slachthuislaan([PERSON_NAME]) Denderstraat, [GEOGRAPHIC_DATA] Deliver…" at bounding box center [84, 140] width 168 height 453
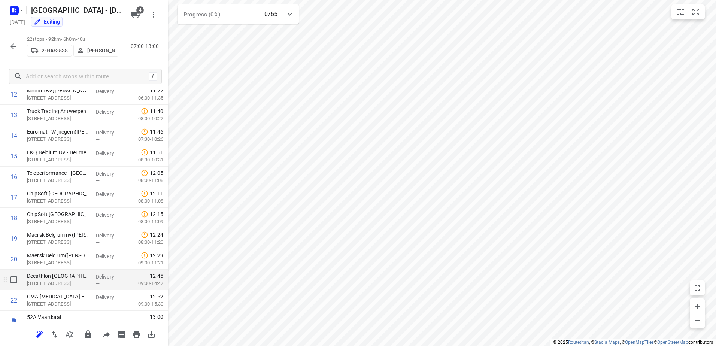
scroll to position [279, 0]
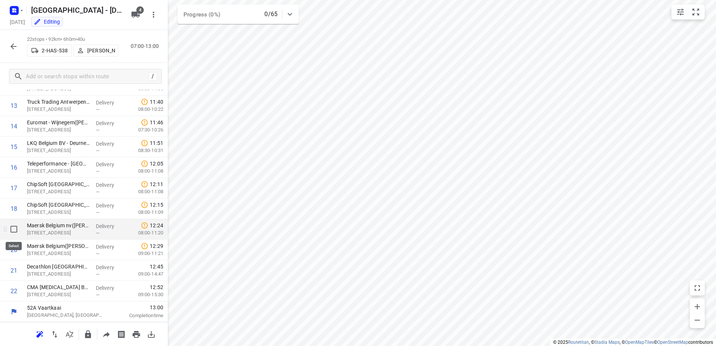
click at [15, 229] on input "checkbox" at bounding box center [13, 229] width 15 height 15
checkbox input "true"
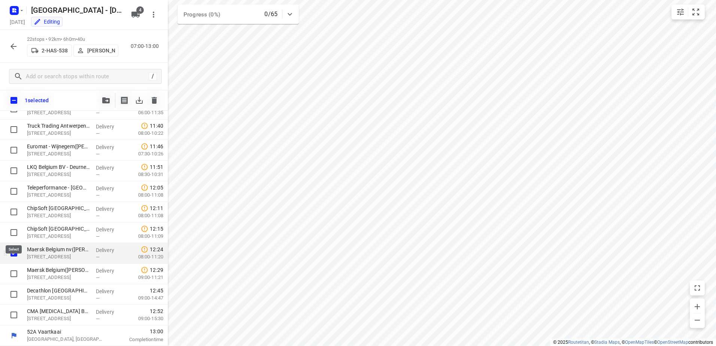
scroll to position [276, 0]
click at [12, 271] on input "checkbox" at bounding box center [13, 273] width 15 height 15
checkbox input "true"
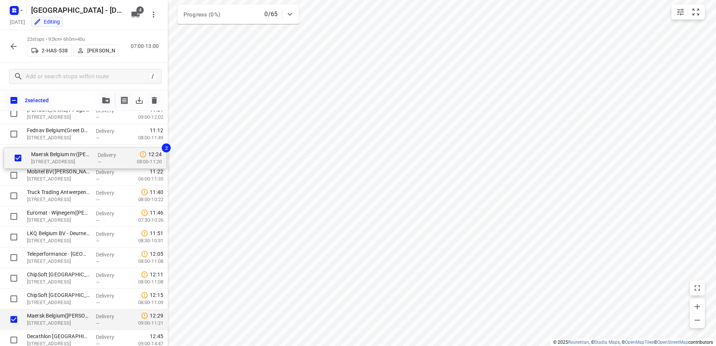
scroll to position [229, 0]
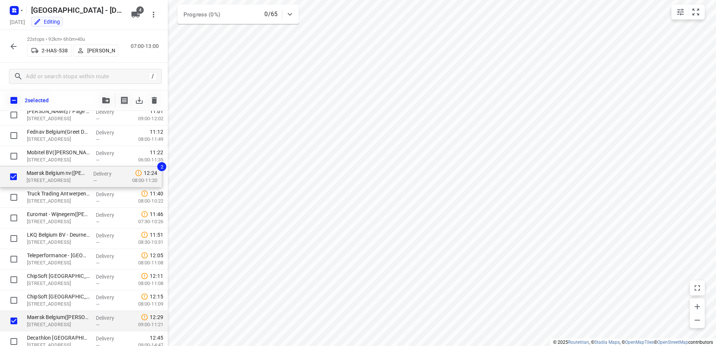
drag, startPoint x: 52, startPoint y: 254, endPoint x: 54, endPoint y: 177, distance: 77.1
click at [54, 177] on div "Kantoor Slachthuislaan([PERSON_NAME]) Denderstraat, [GEOGRAPHIC_DATA] Delivery …" at bounding box center [84, 146] width 168 height 453
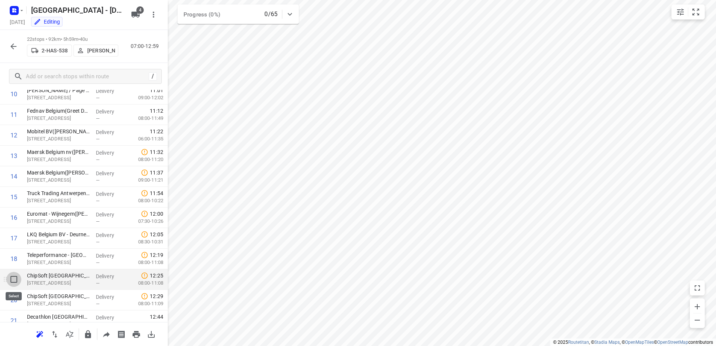
click at [14, 284] on input "checkbox" at bounding box center [13, 279] width 15 height 15
checkbox input "true"
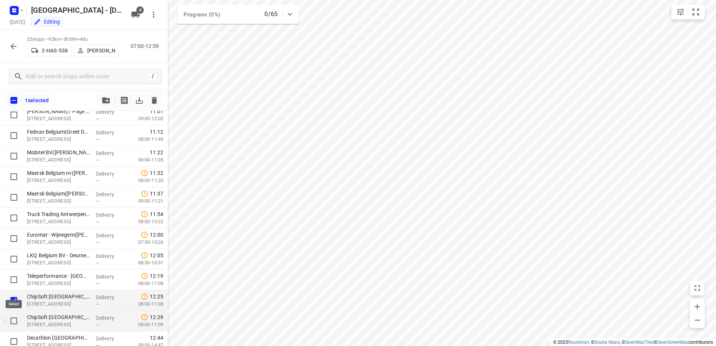
click at [12, 321] on input "checkbox" at bounding box center [13, 320] width 15 height 15
checkbox input "true"
click at [11, 281] on input "checkbox" at bounding box center [13, 279] width 15 height 15
checkbox input "true"
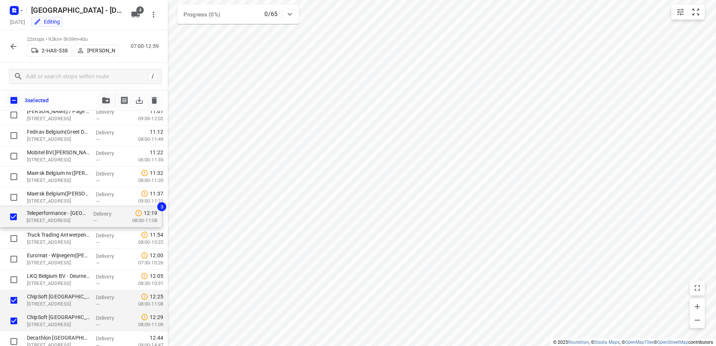
drag, startPoint x: 42, startPoint y: 280, endPoint x: 42, endPoint y: 213, distance: 66.6
click at [42, 213] on div "Kantoor Slachthuislaan([PERSON_NAME]) Denderstraat, [GEOGRAPHIC_DATA] Delivery …" at bounding box center [84, 146] width 168 height 453
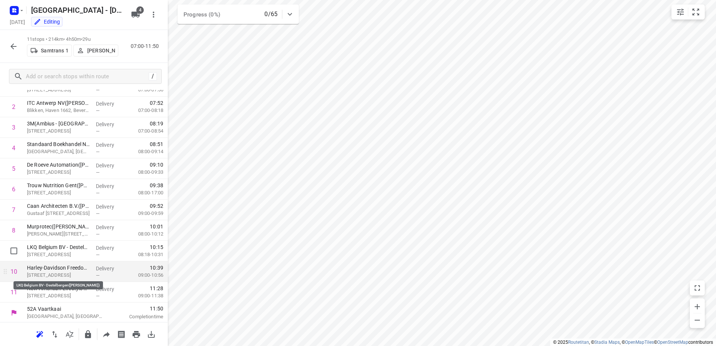
scroll to position [52, 0]
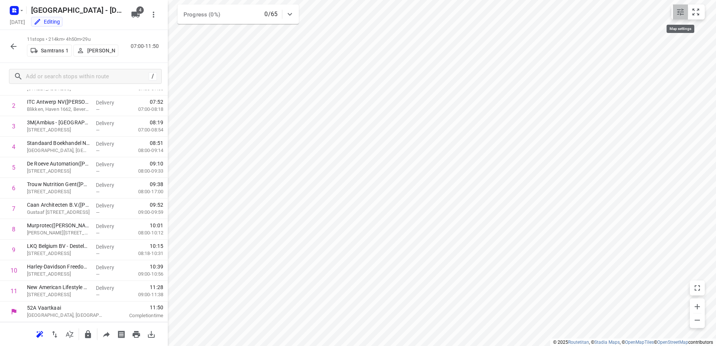
click at [679, 15] on icon "small contained button group" at bounding box center [680, 12] width 7 height 7
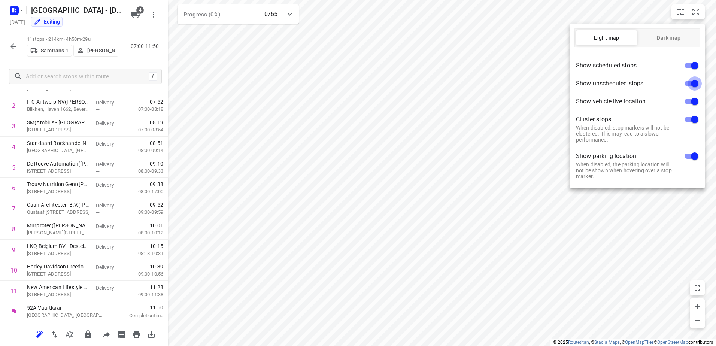
click at [692, 85] on input "checkbox" at bounding box center [694, 83] width 43 height 14
checkbox input "false"
click at [687, 118] on input "checkbox" at bounding box center [694, 119] width 43 height 14
checkbox input "false"
click at [536, 173] on div at bounding box center [358, 173] width 716 height 346
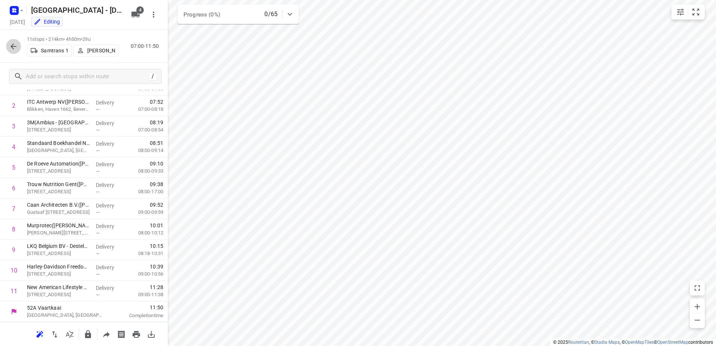
click at [13, 46] on icon "button" at bounding box center [13, 46] width 6 height 6
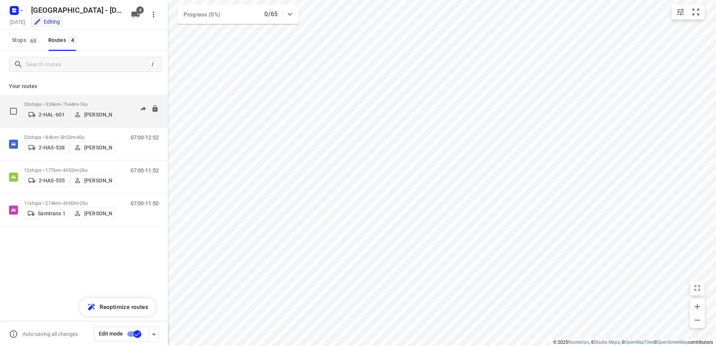
click at [62, 98] on div "20 stops • 326km • 7h44m • 74u 2-HAL-601 [PERSON_NAME]" at bounding box center [69, 111] width 91 height 27
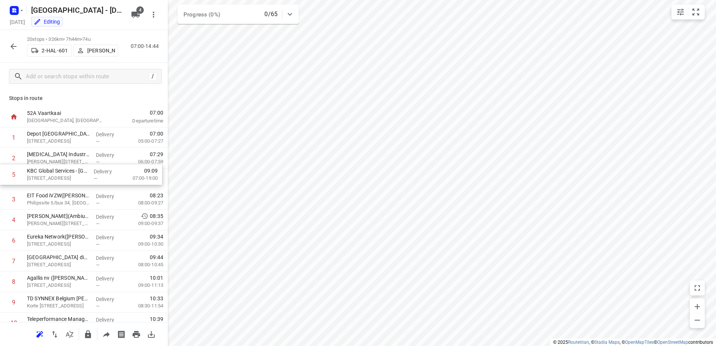
drag, startPoint x: 50, startPoint y: 222, endPoint x: 50, endPoint y: 175, distance: 47.5
click at [50, 175] on div "1 Depot [GEOGRAPHIC_DATA](Depot [GEOGRAPHIC_DATA]) [STREET_ADDRESS] Delivery — …" at bounding box center [84, 333] width 168 height 412
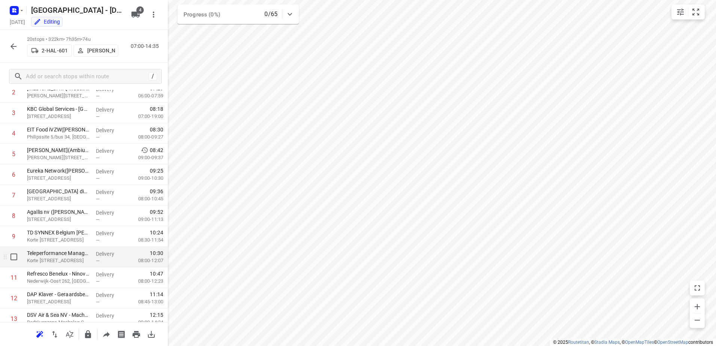
scroll to position [75, 0]
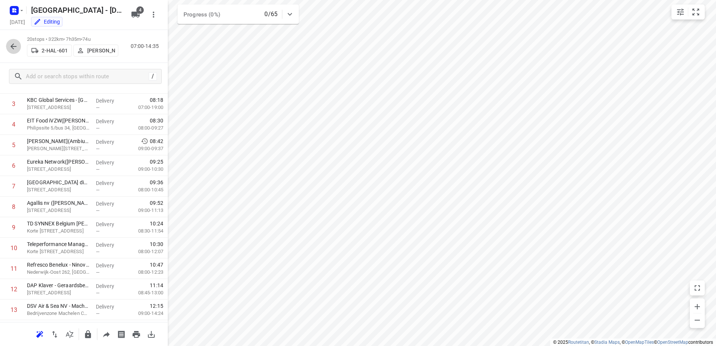
click at [11, 45] on icon "button" at bounding box center [13, 46] width 9 height 9
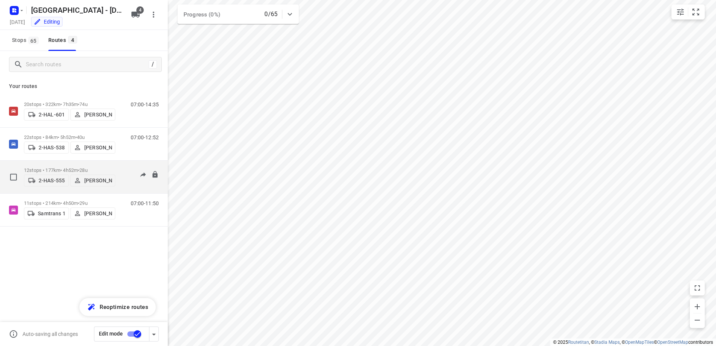
click at [58, 167] on p "12 stops • 177km • 4h52m • 28u" at bounding box center [69, 170] width 91 height 6
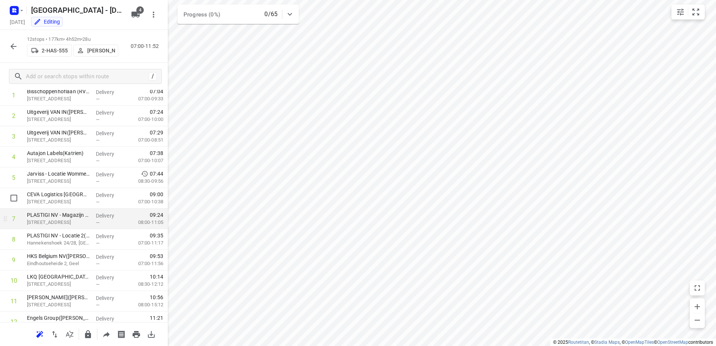
scroll to position [73, 0]
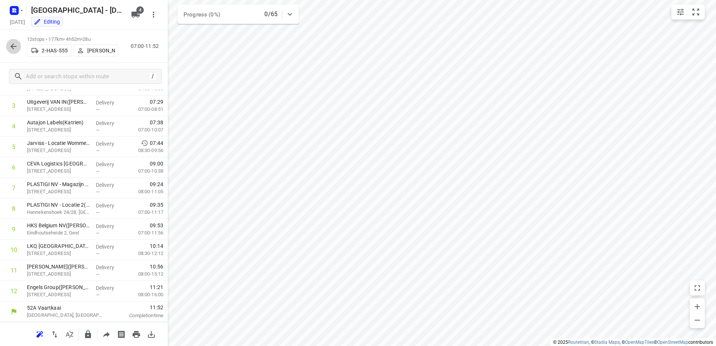
click at [16, 46] on icon "button" at bounding box center [13, 46] width 9 height 9
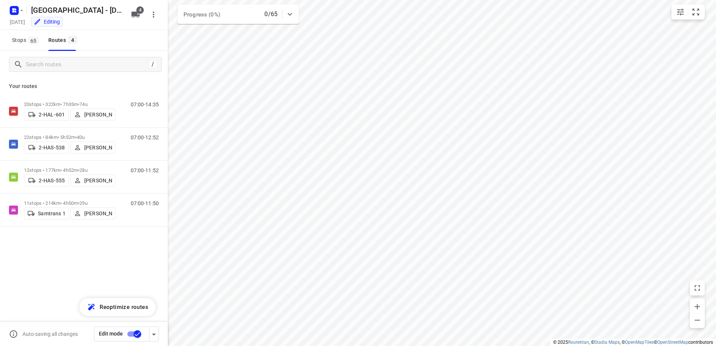
click at [136, 332] on input "checkbox" at bounding box center [137, 334] width 43 height 14
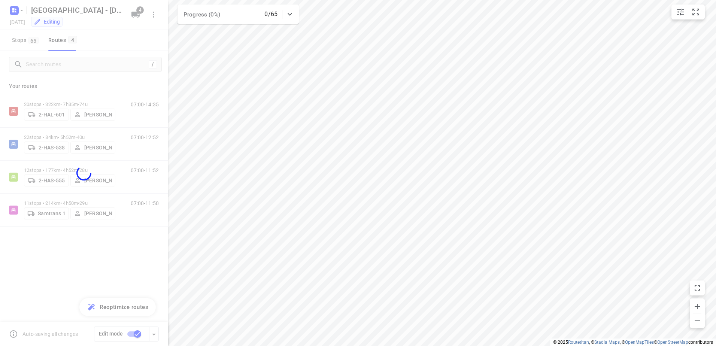
checkbox input "false"
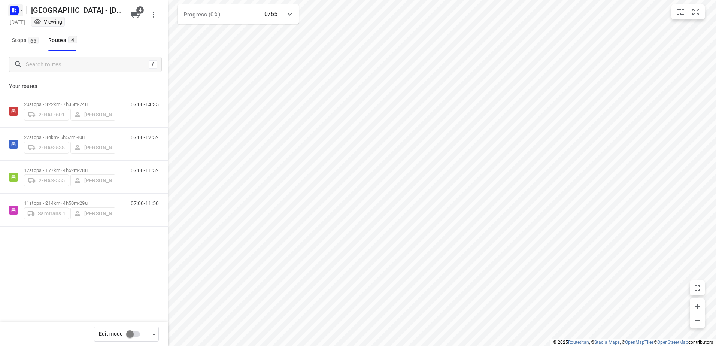
click at [18, 10] on rect "button" at bounding box center [14, 10] width 9 height 9
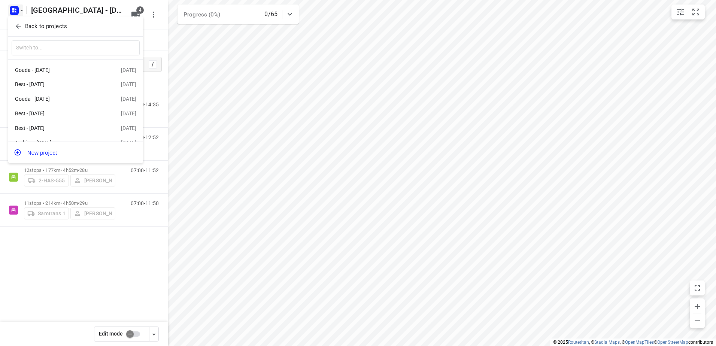
click at [27, 26] on p "Back to projects" at bounding box center [46, 26] width 42 height 9
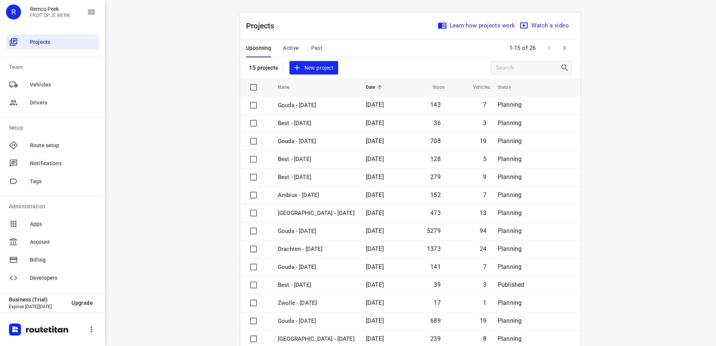
click at [285, 46] on span "Active" at bounding box center [291, 47] width 16 height 9
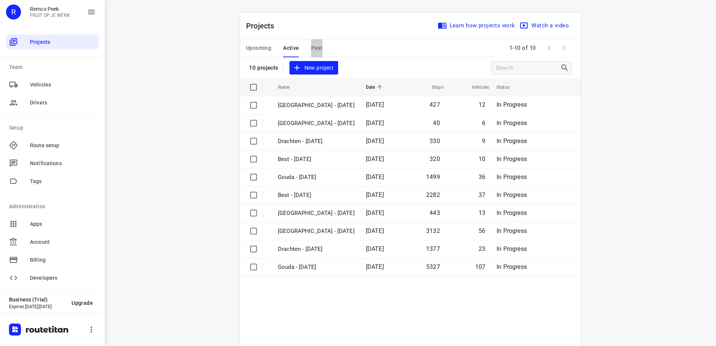
click at [311, 47] on span "Past" at bounding box center [317, 47] width 12 height 9
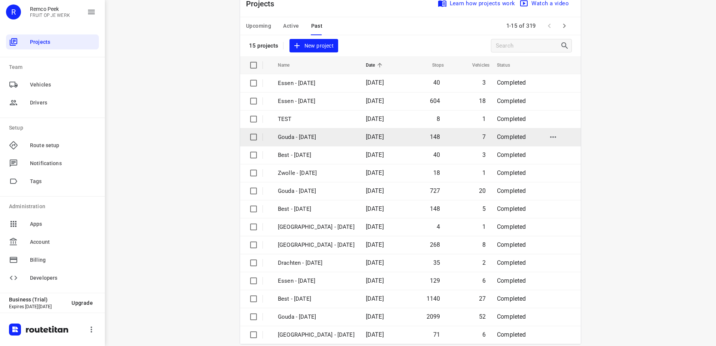
scroll to position [33, 0]
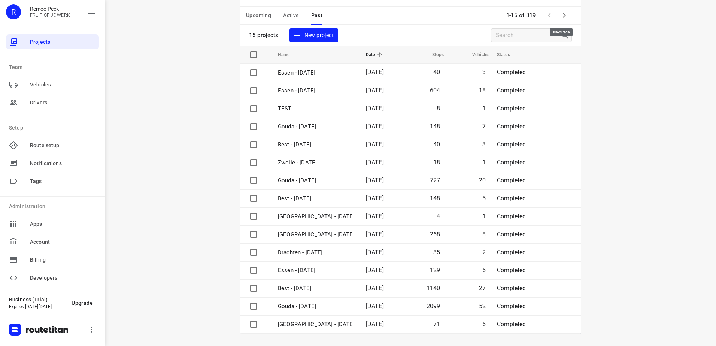
click at [559, 16] on icon "button" at bounding box center [563, 15] width 9 height 9
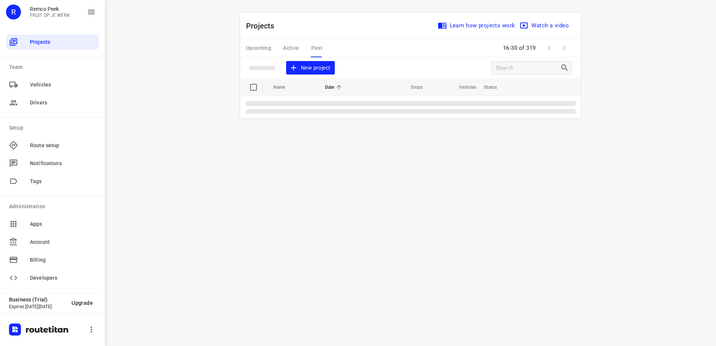
scroll to position [0, 0]
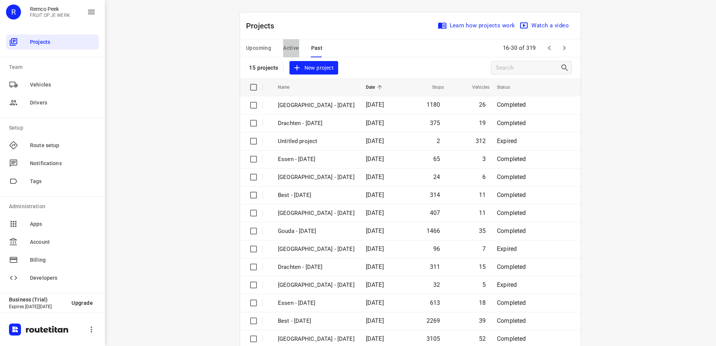
click at [285, 47] on span "Active" at bounding box center [291, 47] width 16 height 9
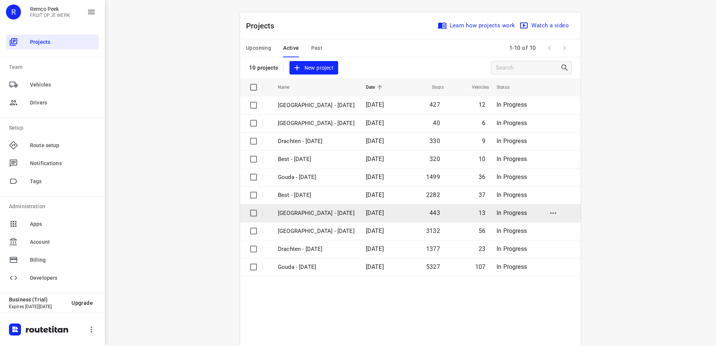
click at [292, 212] on p "[GEOGRAPHIC_DATA] - [DATE]" at bounding box center [316, 213] width 77 height 9
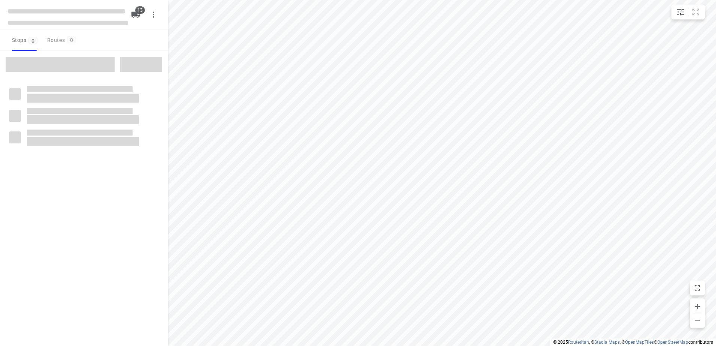
checkbox input "true"
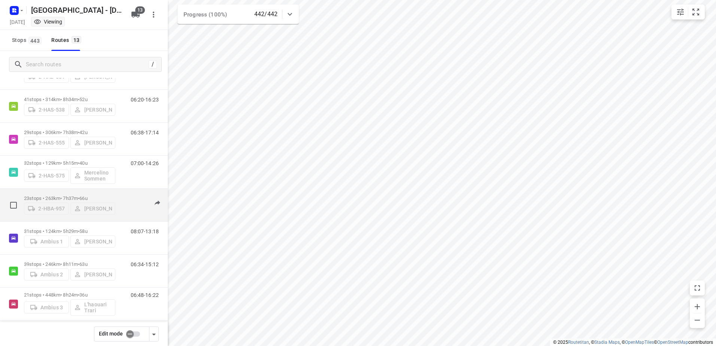
scroll to position [80, 0]
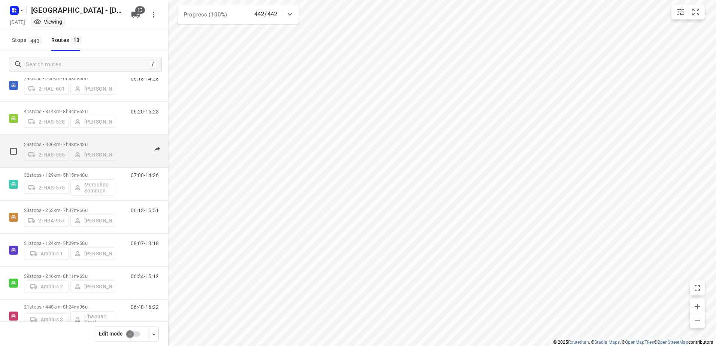
click at [75, 141] on p "29 stops • 306km • 7h38m • 42u" at bounding box center [69, 144] width 91 height 6
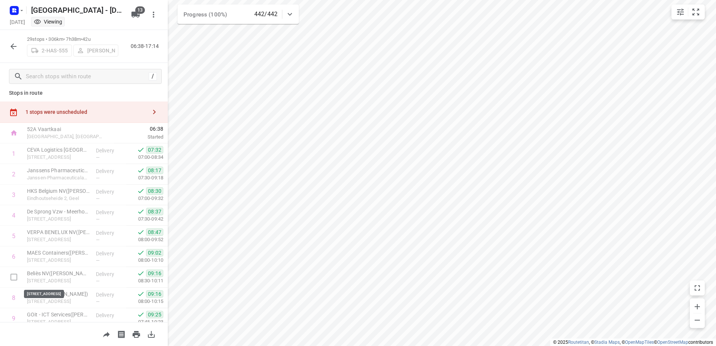
scroll to position [0, 0]
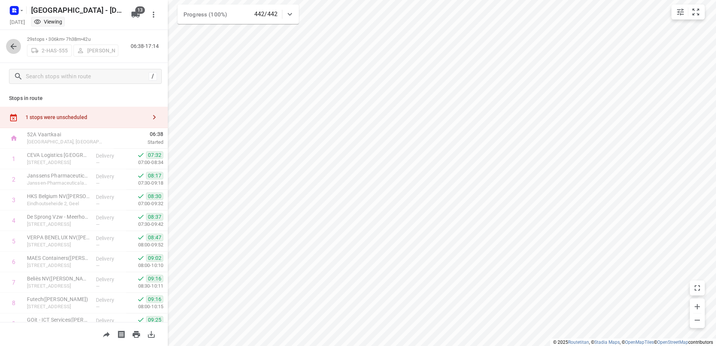
click at [12, 43] on icon "button" at bounding box center [13, 46] width 9 height 9
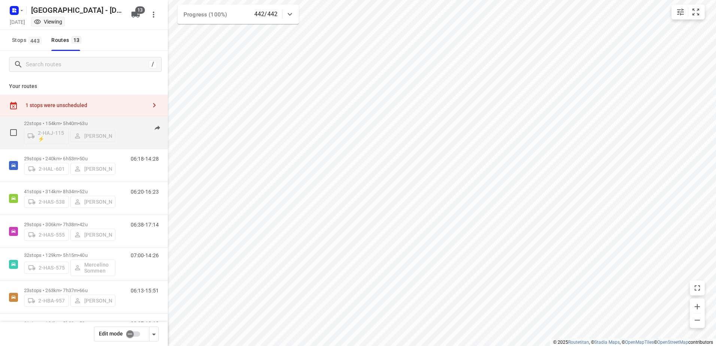
click at [48, 121] on p "22 stops • 154km • 5h40m • 63u" at bounding box center [69, 123] width 91 height 6
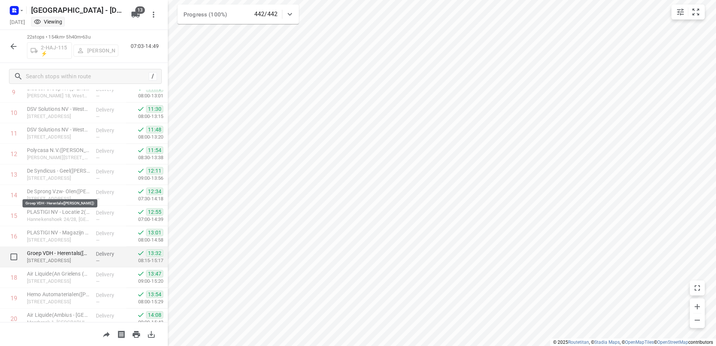
scroll to position [300, 0]
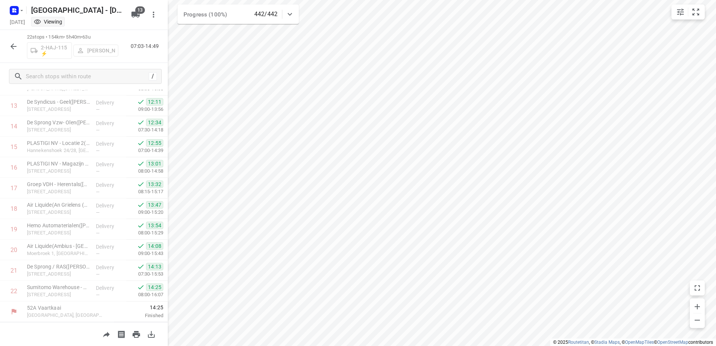
click at [15, 45] on icon "button" at bounding box center [13, 46] width 9 height 9
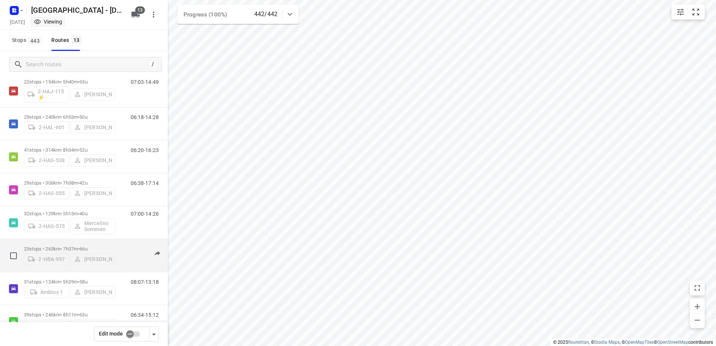
scroll to position [75, 0]
click at [61, 246] on p "31 stops • 124km • 5h29m • 58u" at bounding box center [69, 248] width 91 height 6
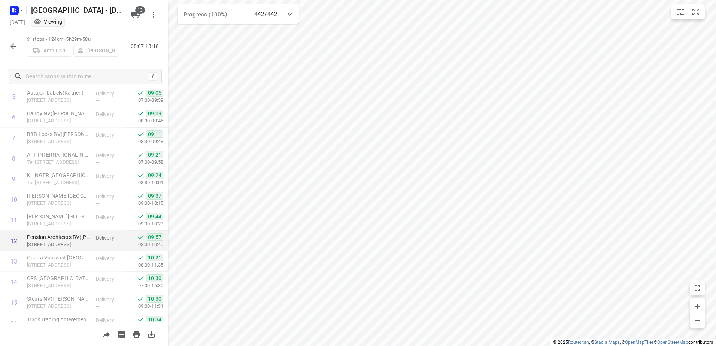
scroll to position [150, 0]
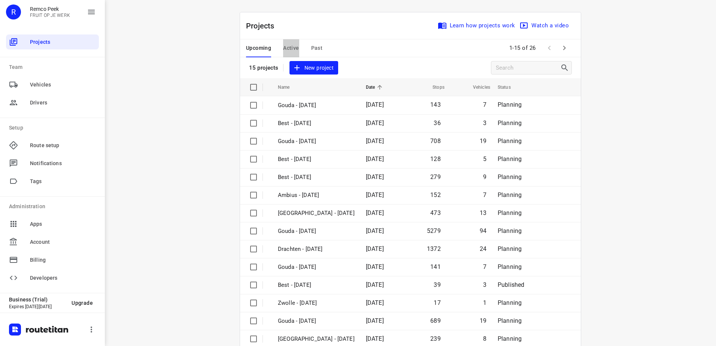
click at [294, 49] on span "Active" at bounding box center [291, 47] width 16 height 9
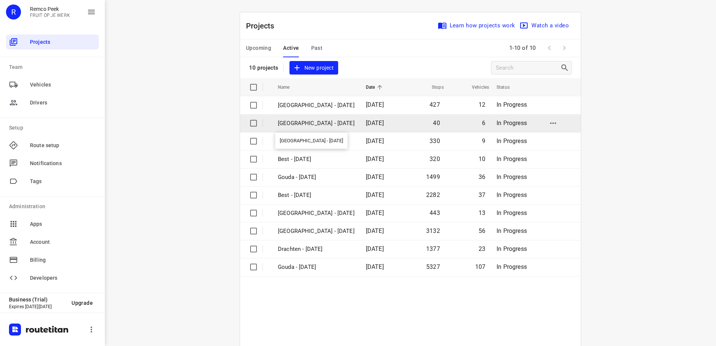
click at [311, 125] on p "[GEOGRAPHIC_DATA] - [DATE]" at bounding box center [316, 123] width 77 height 9
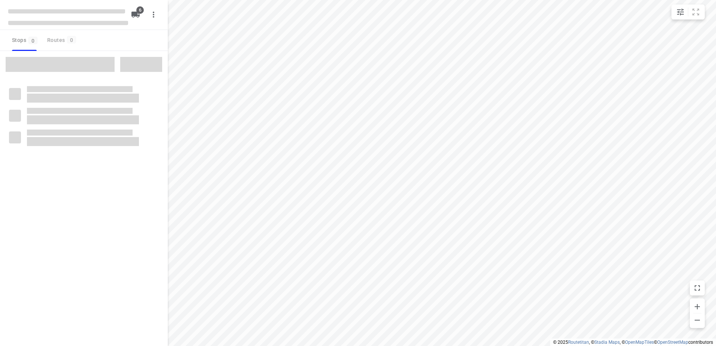
checkbox input "true"
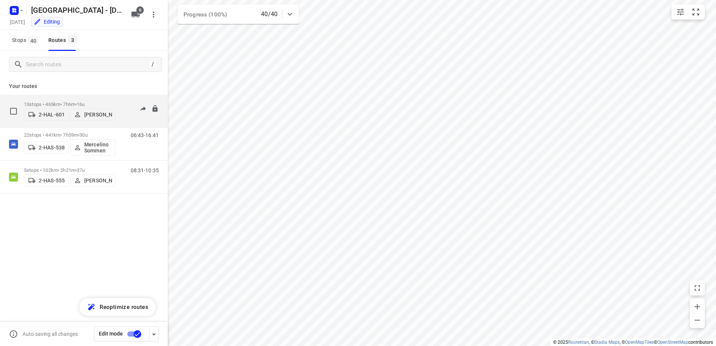
click at [52, 107] on div "2-HAL-601 Bart Denbeir" at bounding box center [69, 113] width 91 height 13
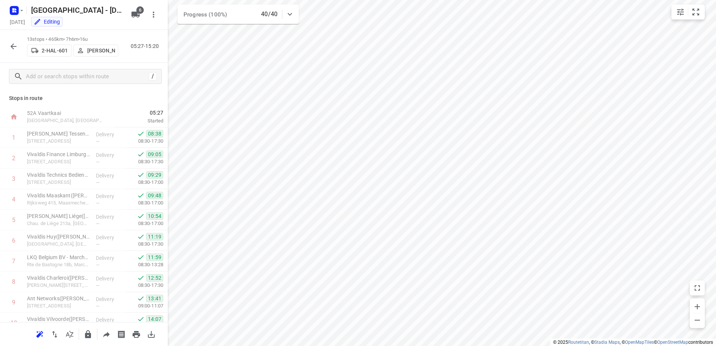
click at [13, 46] on icon "button" at bounding box center [13, 46] width 6 height 6
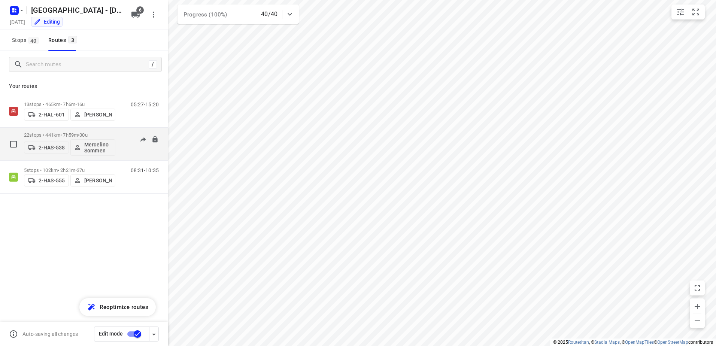
click at [49, 137] on p "22 stops • 441km • 7h59m • 30u" at bounding box center [69, 135] width 91 height 6
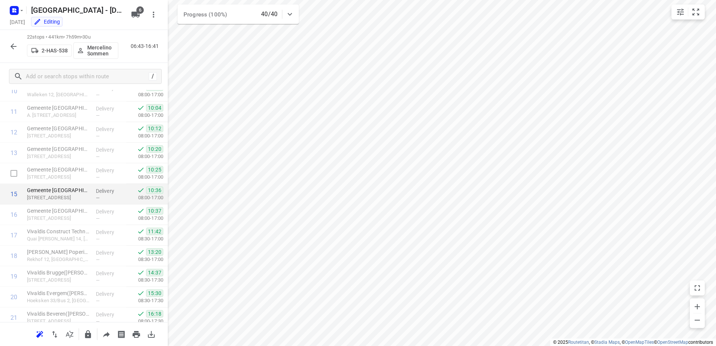
scroll to position [279, 0]
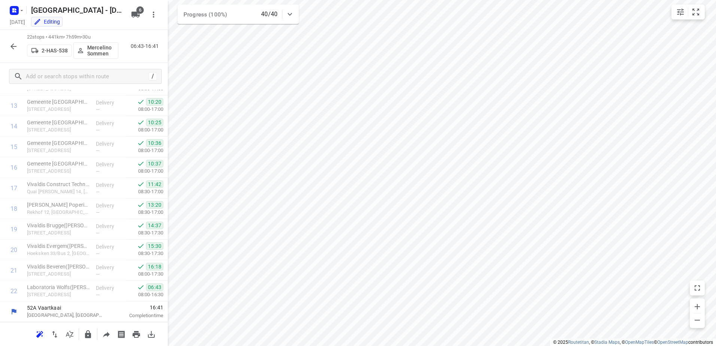
click at [12, 47] on icon "button" at bounding box center [13, 46] width 6 height 6
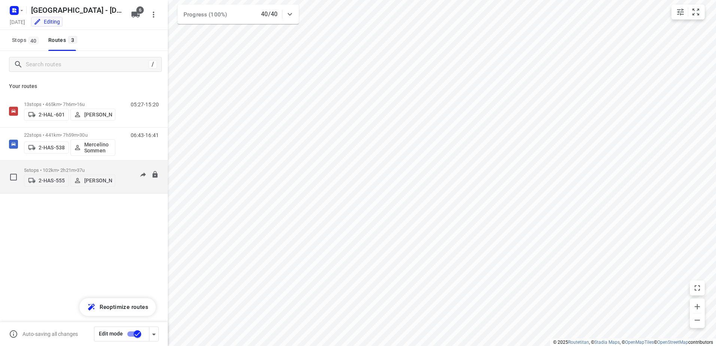
click at [40, 168] on p "5 stops • 102km • 2h21m • 37u" at bounding box center [69, 170] width 91 height 6
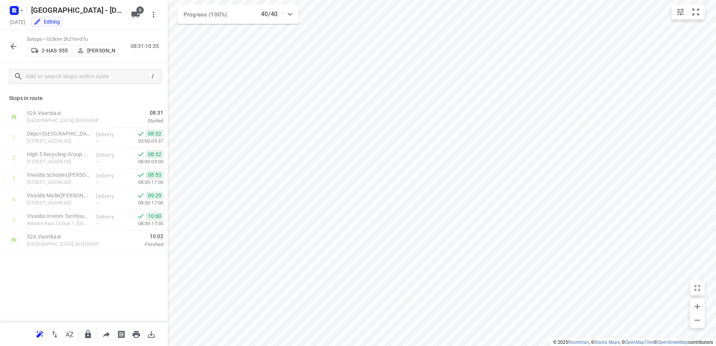
click at [13, 47] on icon "button" at bounding box center [13, 46] width 9 height 9
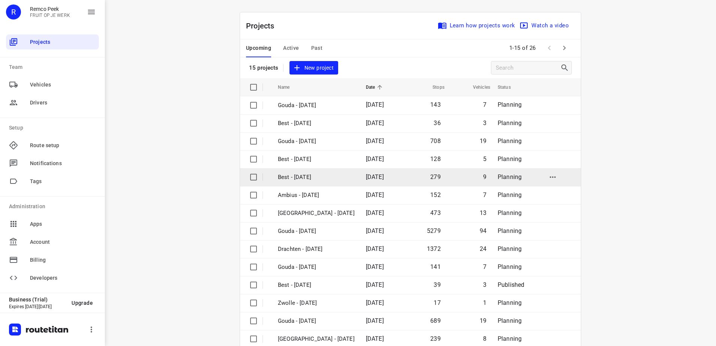
scroll to position [33, 0]
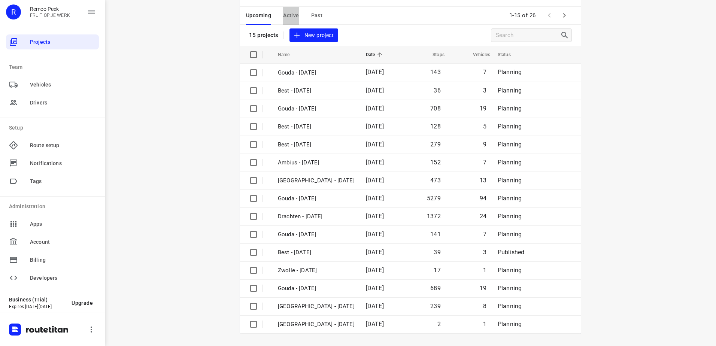
click at [289, 19] on span "Active" at bounding box center [291, 15] width 16 height 9
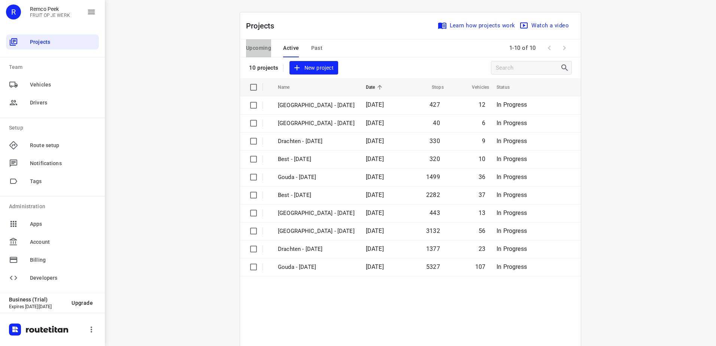
click at [250, 48] on span "Upcoming" at bounding box center [258, 47] width 25 height 9
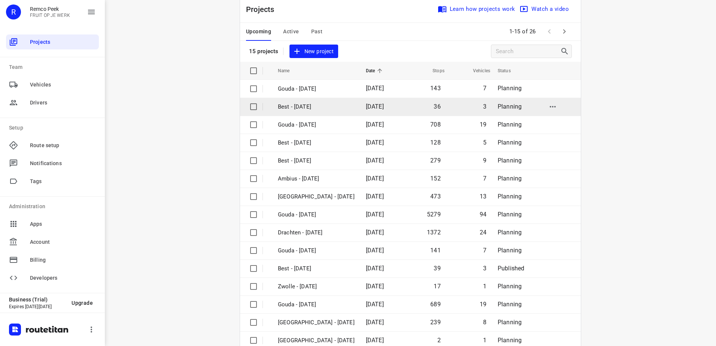
scroll to position [33, 0]
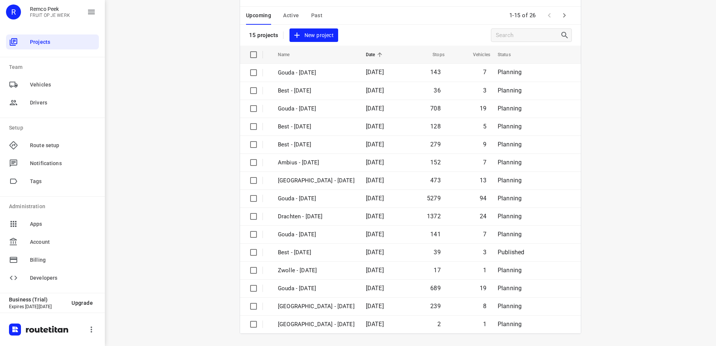
click at [559, 13] on icon "button" at bounding box center [563, 15] width 9 height 9
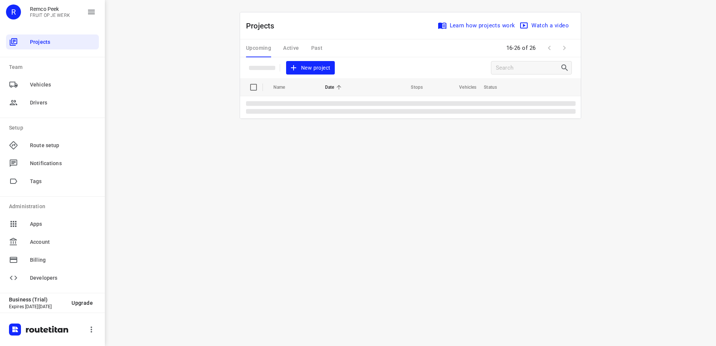
scroll to position [0, 0]
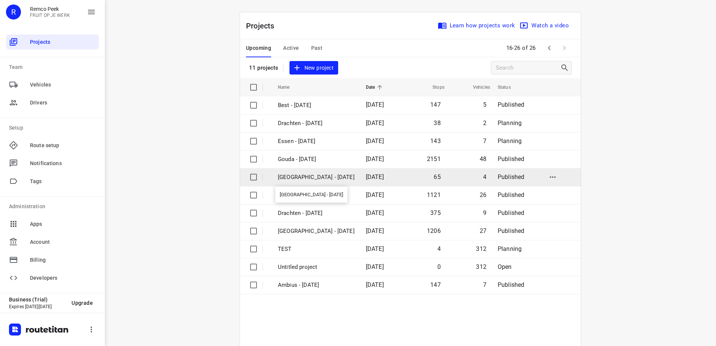
click at [317, 179] on p "Antwerpen - Wednesday" at bounding box center [316, 177] width 77 height 9
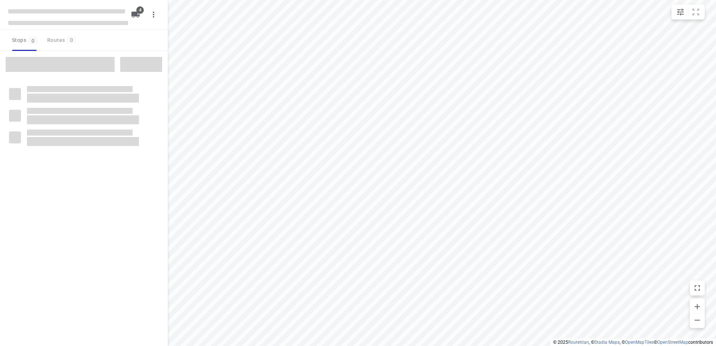
checkbox input "true"
